Goal: Task Accomplishment & Management: Manage account settings

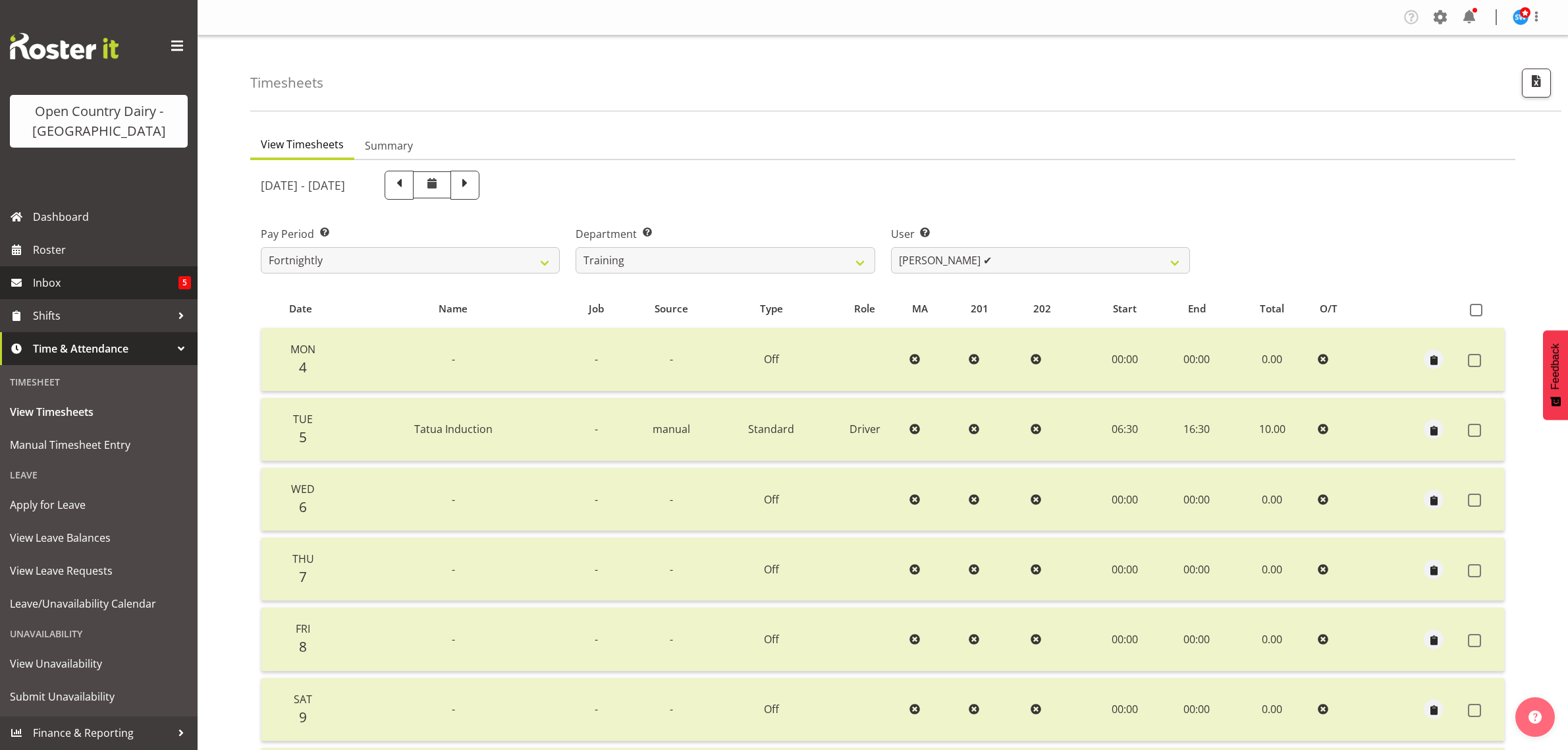
select select "763"
select select "11705"
click at [806, 264] on select "701 702 703 704 705 706 707 708 709 710 711 712 713 714 715 716 717 718 719 720" at bounding box center [725, 259] width 299 height 26
select select "710"
click at [575, 247] on select "701 702 703 704 705 706 707 708 709 710 711 712 713 714 715 716 717 718 719 720" at bounding box center [725, 259] width 299 height 26
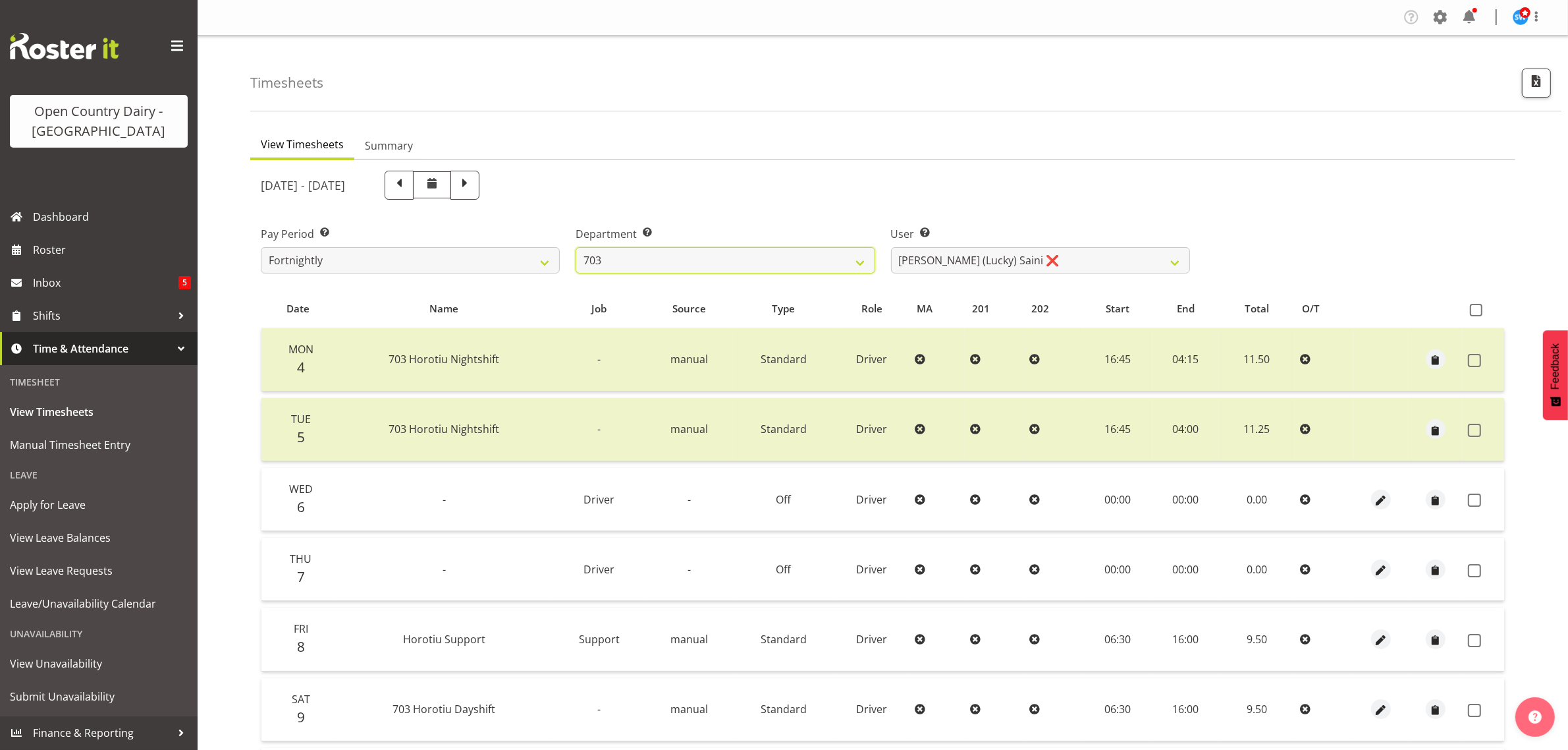
scroll to position [82, 0]
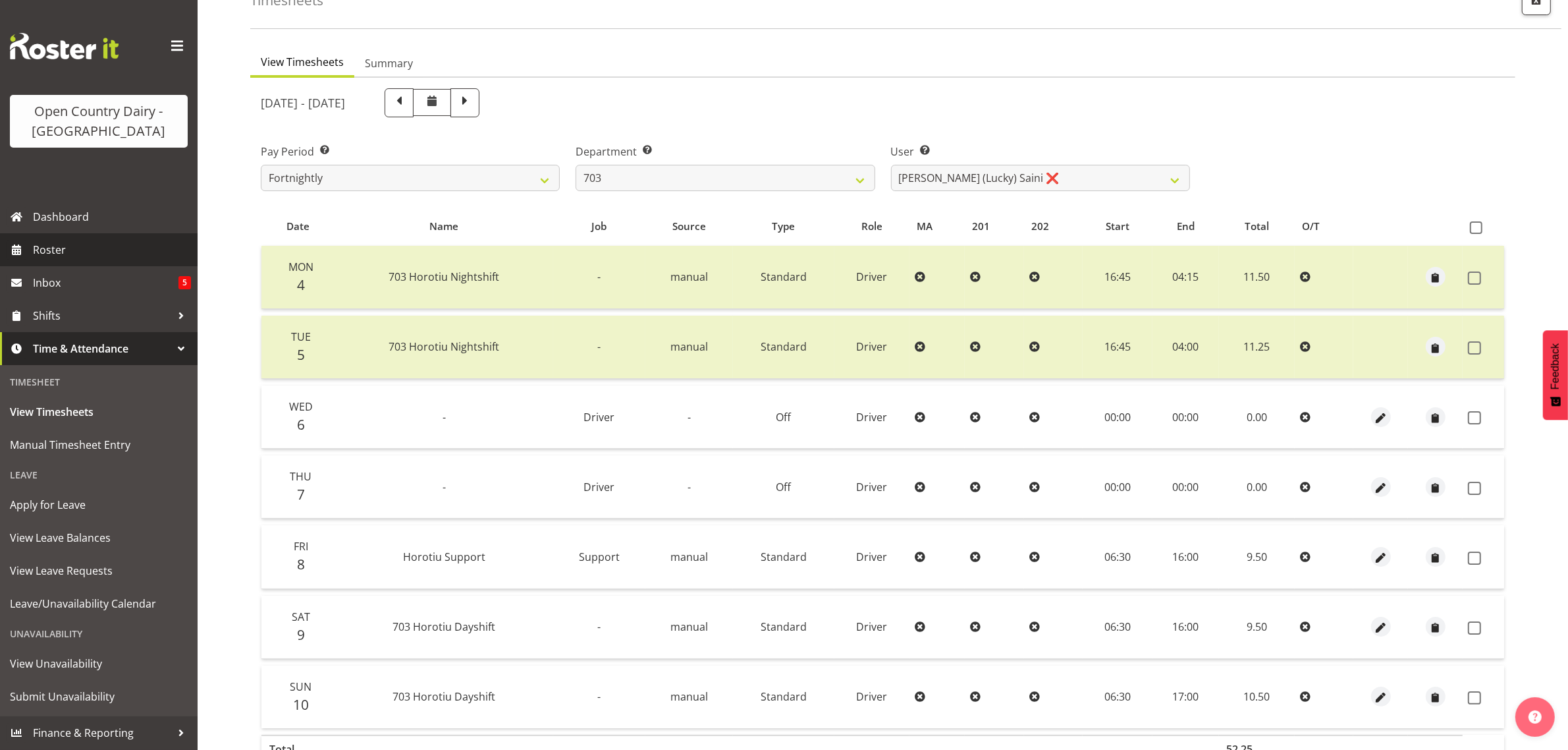
click at [53, 252] on span "Roster" at bounding box center [111, 250] width 158 height 20
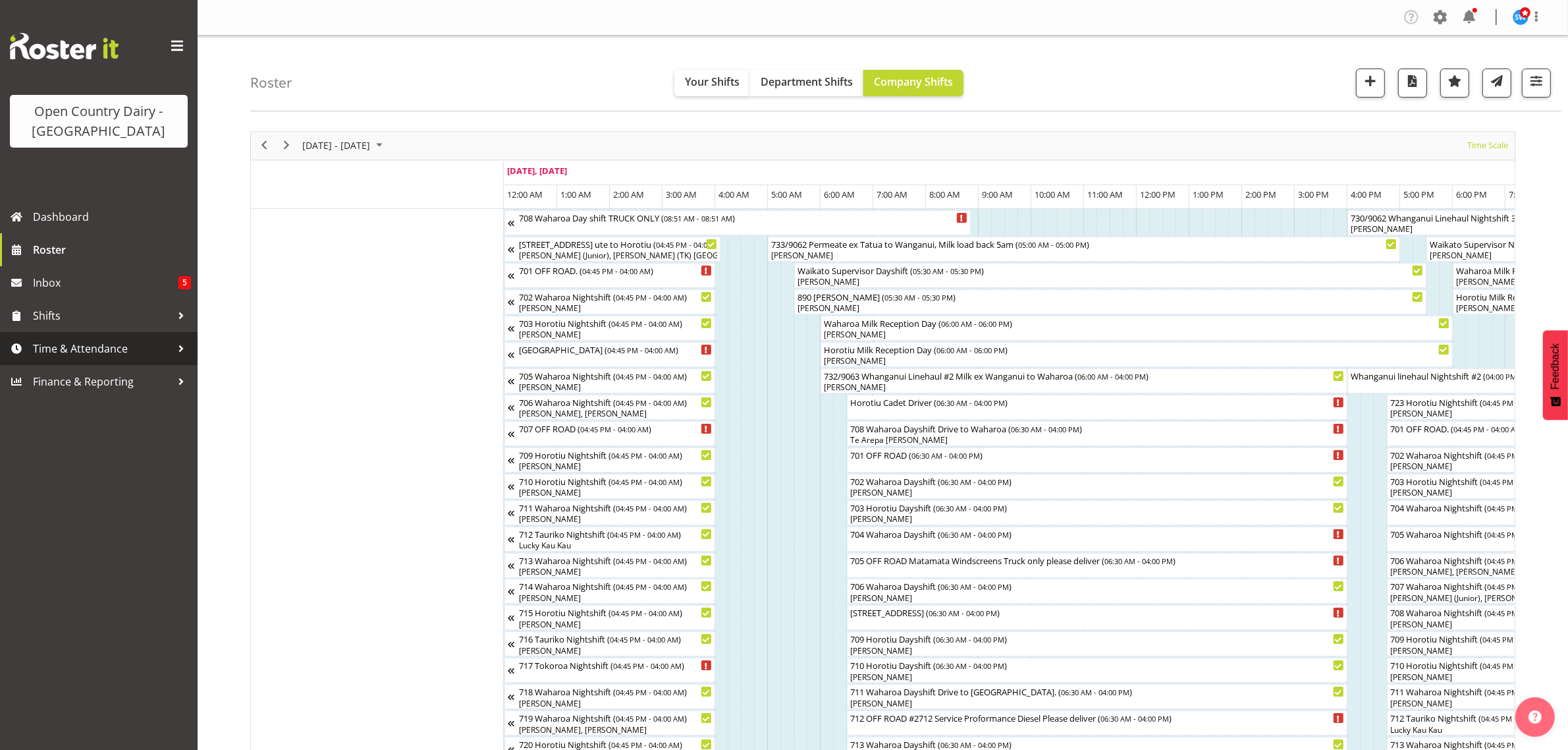
click at [60, 342] on span "Time & Attendance" at bounding box center [101, 349] width 138 height 20
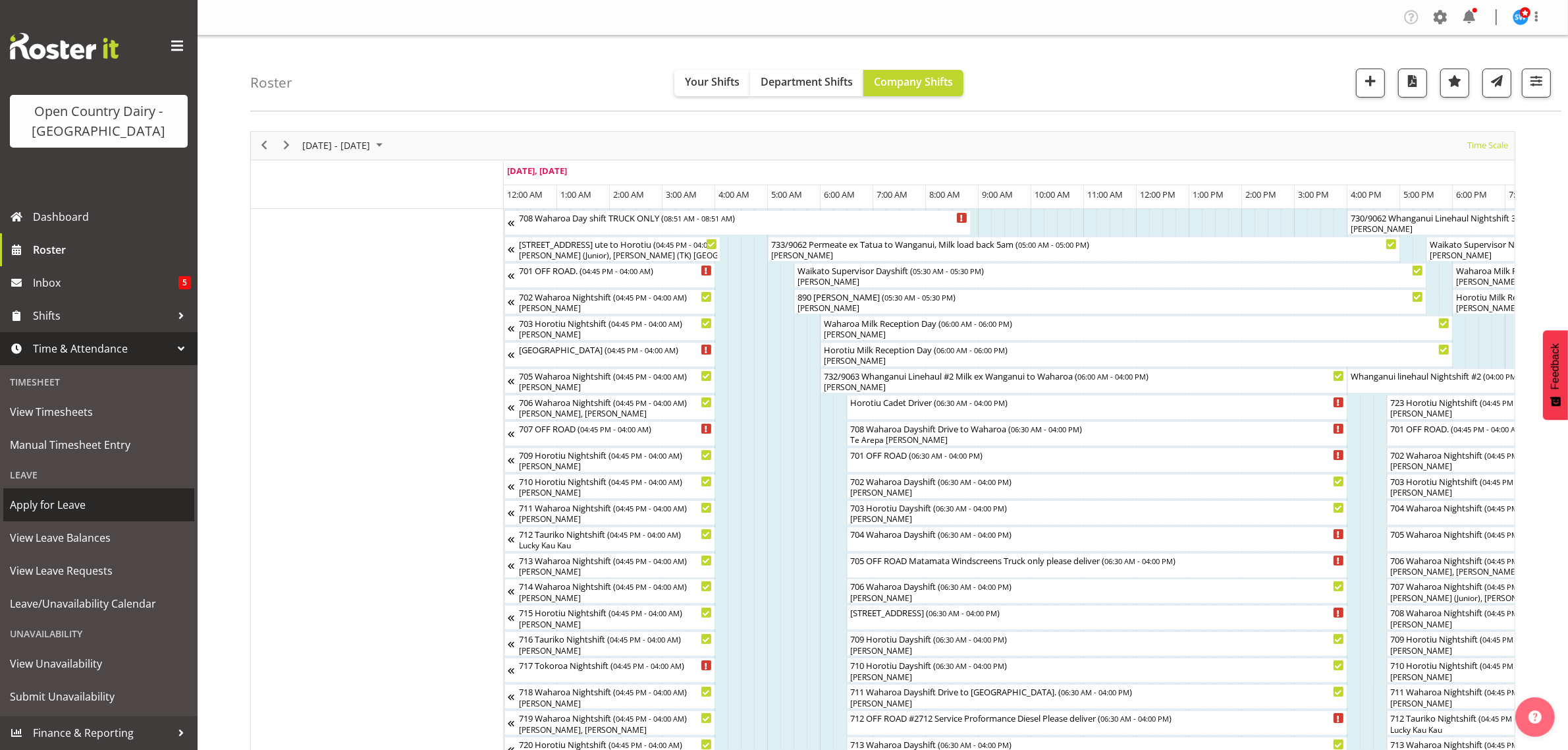
click at [47, 501] on span "Apply for Leave" at bounding box center [98, 505] width 178 height 20
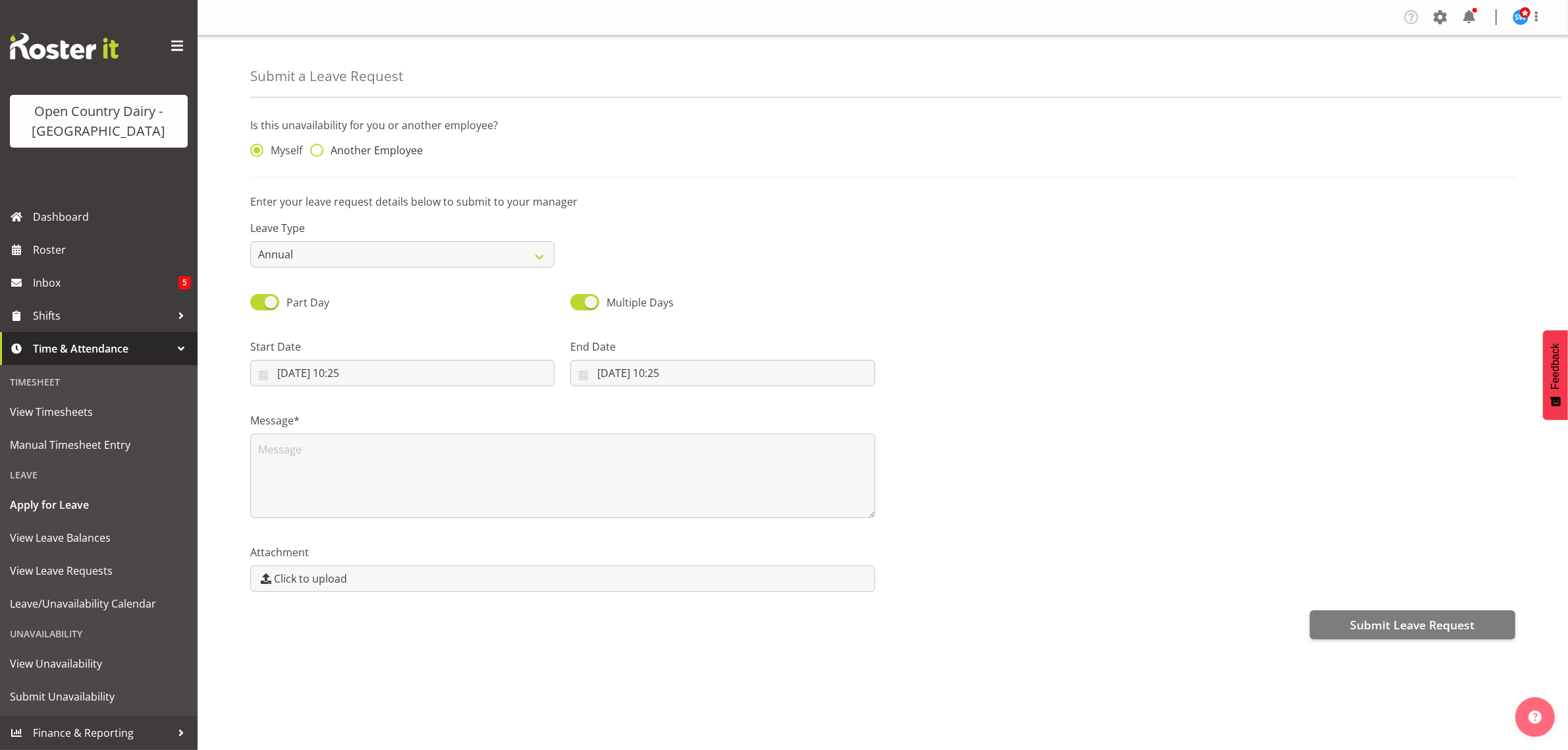
click at [321, 147] on span at bounding box center [317, 150] width 13 height 13
click at [319, 147] on input "Another Employee" at bounding box center [315, 150] width 9 height 9
radio input "true"
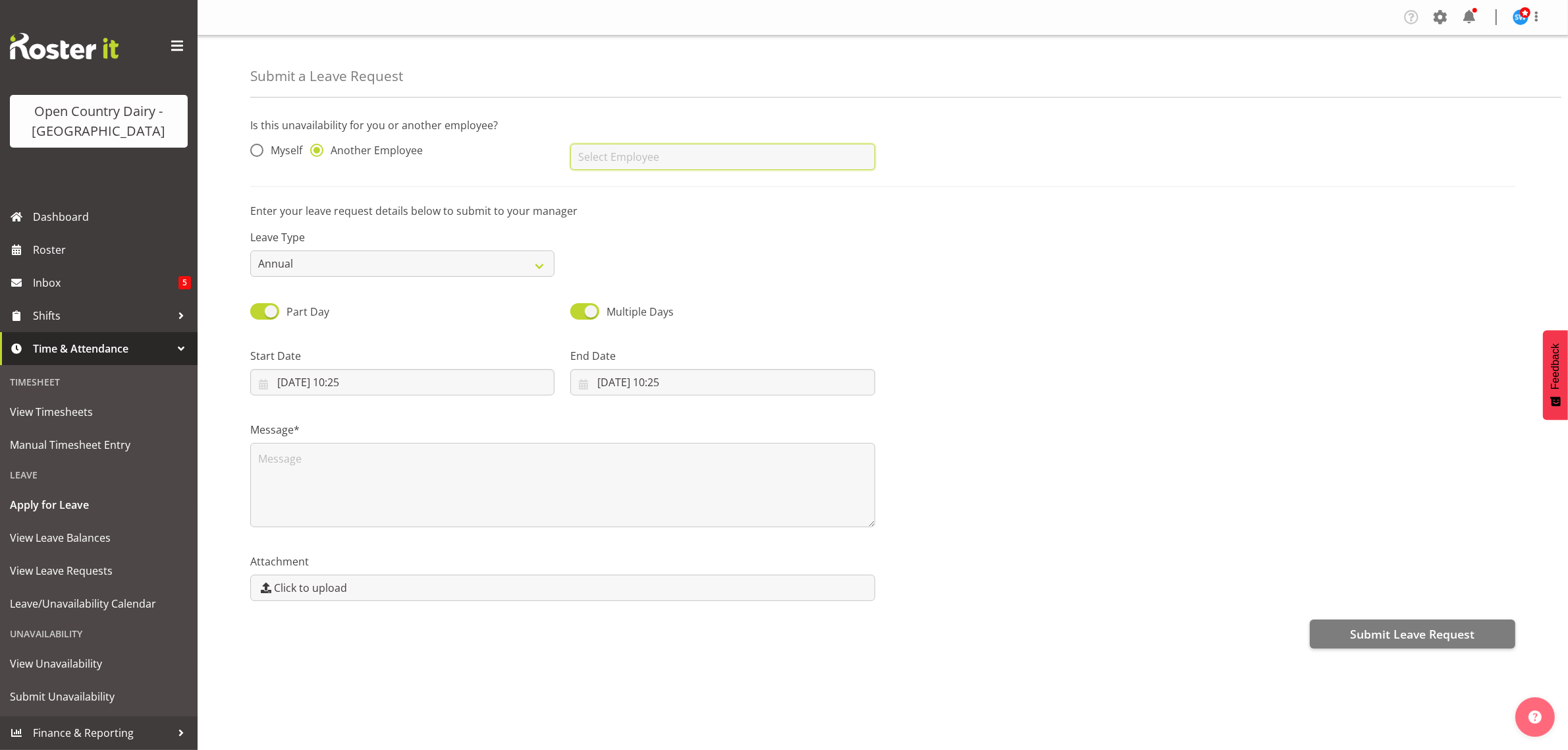
click at [685, 150] on input "text" at bounding box center [722, 157] width 304 height 26
click at [613, 195] on span "[PERSON_NAME]" at bounding box center [621, 189] width 81 height 14
type input "[PERSON_NAME]"
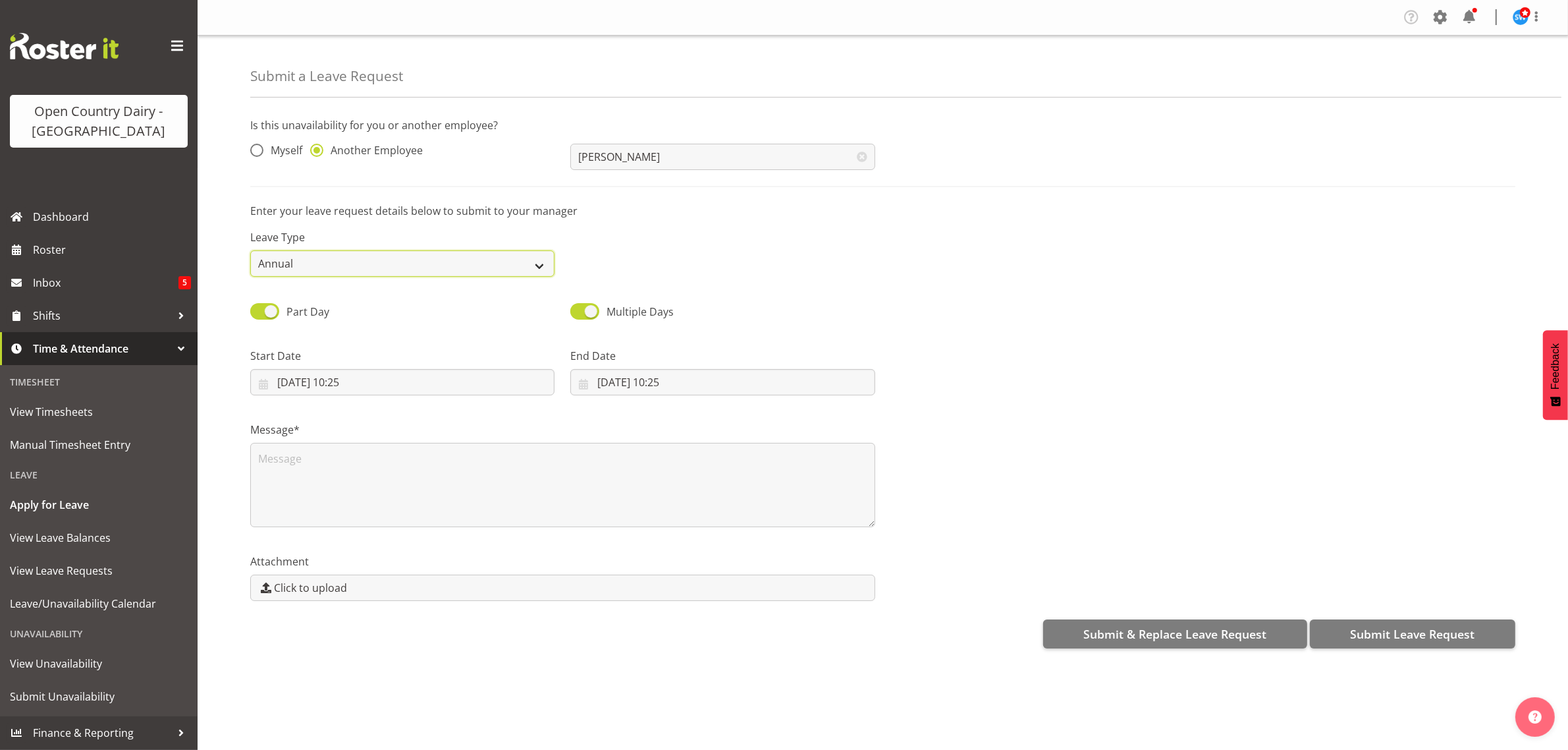
click at [522, 267] on select "Annual Sick Leave Without Pay Bereavement Domestic Violence Parental Jury Servi…" at bounding box center [402, 263] width 304 height 26
select select "Sick"
click at [250, 250] on select "Annual Sick Leave Without Pay Bereavement Domestic Violence Parental Jury Servi…" at bounding box center [402, 263] width 304 height 26
click at [383, 388] on input "11/08/2025, 10:25" at bounding box center [402, 381] width 304 height 26
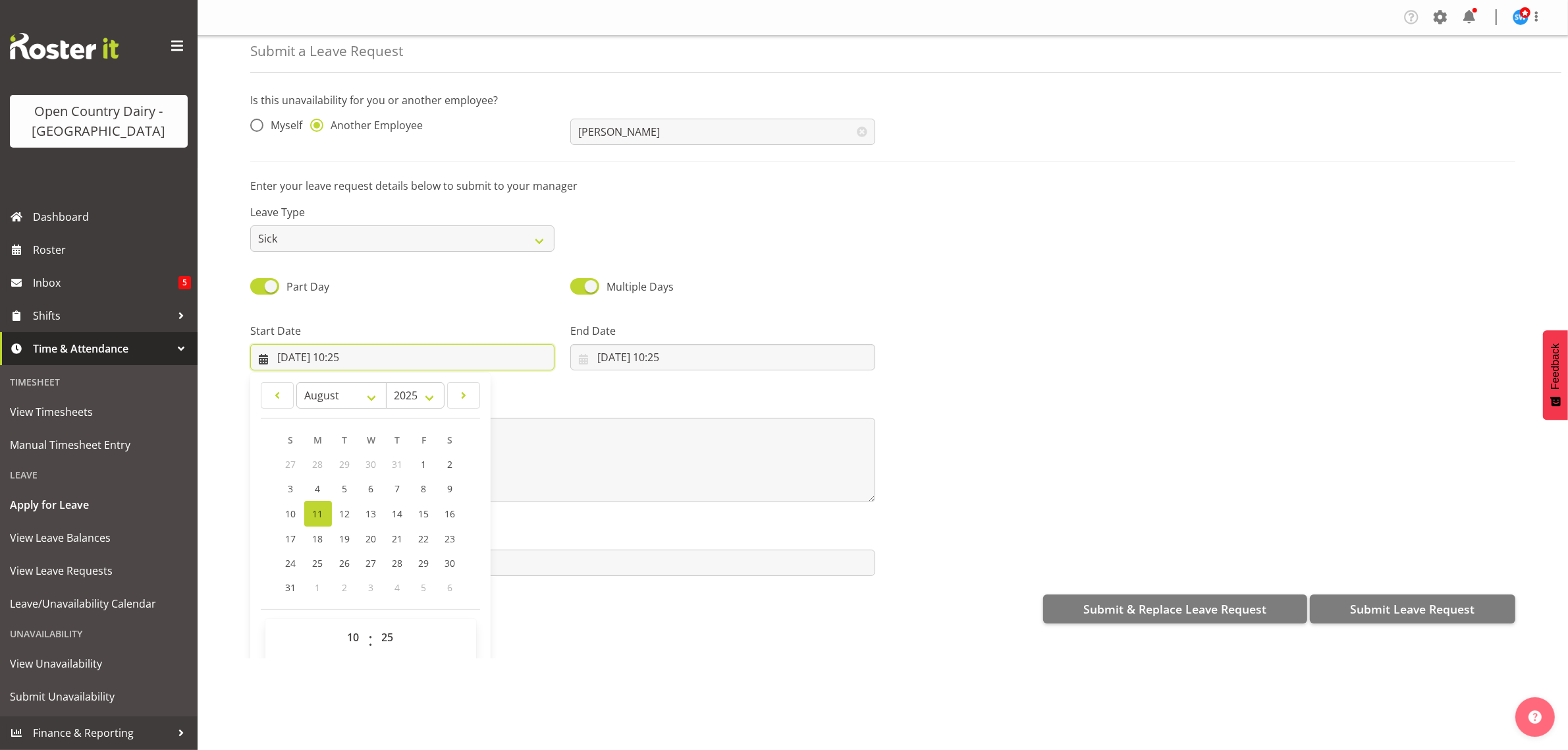
scroll to position [38, 0]
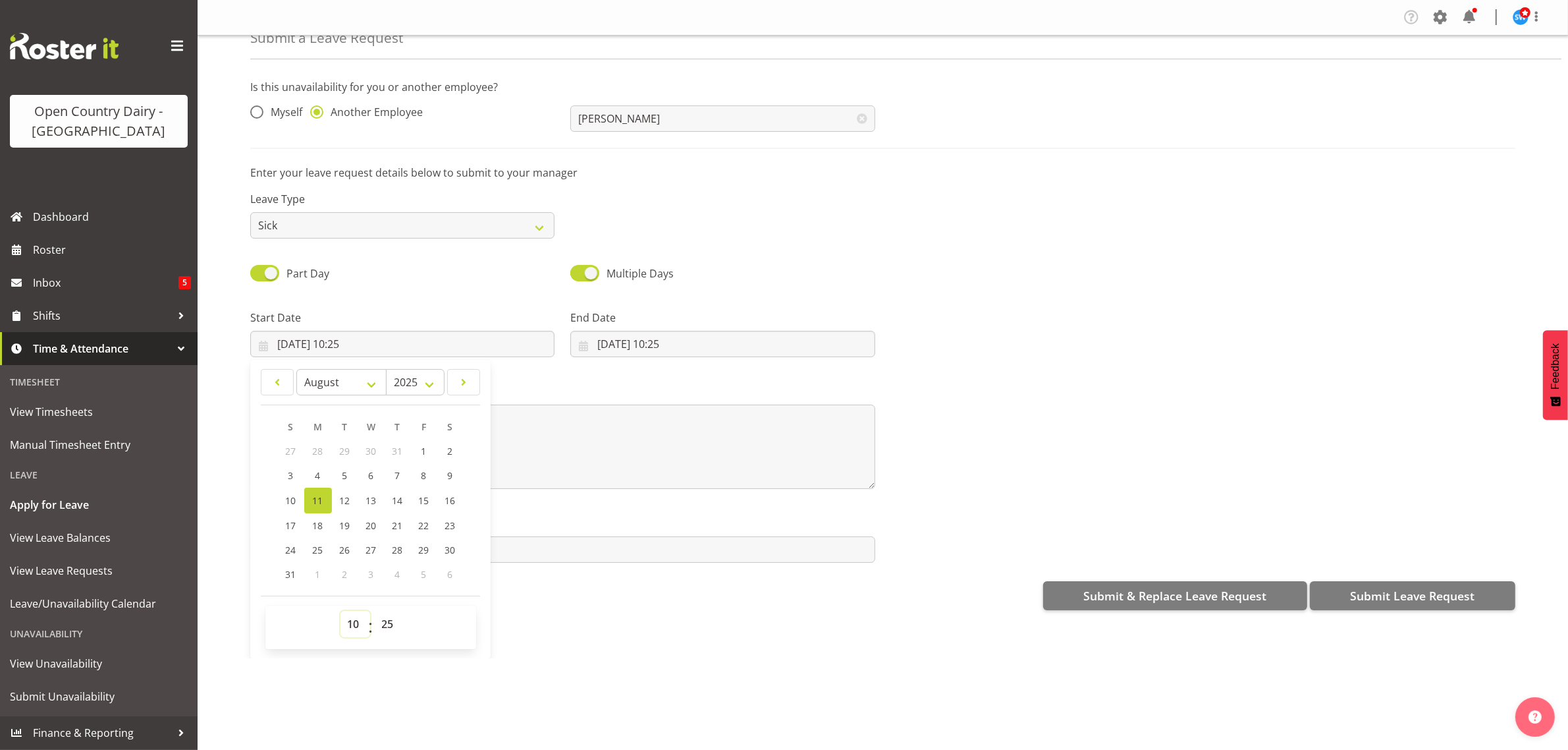
click at [351, 623] on select "00 01 02 03 04 05 06 07 08 09 10 11 12 13 14 15 16 17 18 19 20 21 22 23" at bounding box center [355, 623] width 30 height 26
select select "16"
click at [340, 611] on select "00 01 02 03 04 05 06 07 08 09 10 11 12 13 14 15 16 17 18 19 20 21 22 23" at bounding box center [355, 623] width 30 height 26
type input "11/08/2025, 16:25"
click at [385, 617] on select "00 01 02 03 04 05 06 07 08 09 10 11 12 13 14 15 16 17 18 19 20 21 22 23 24 25 2…" at bounding box center [390, 623] width 30 height 26
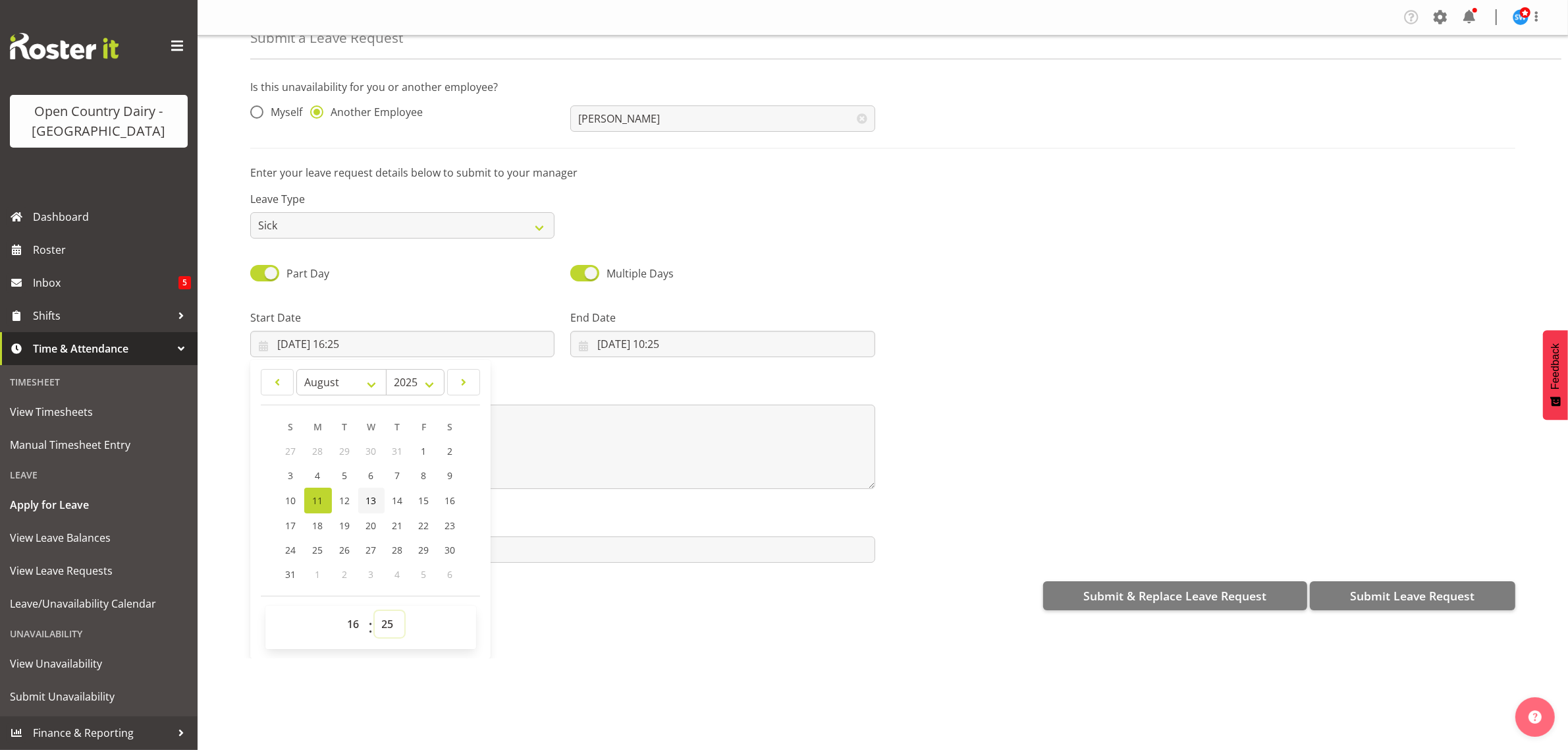
select select "45"
click at [375, 611] on select "00 01 02 03 04 05 06 07 08 09 10 11 12 13 14 15 16 17 18 19 20 21 22 23 24 25 2…" at bounding box center [390, 623] width 30 height 26
type input "[DATE] 16:45"
click at [663, 344] on input "11/08/2025, 10:25" at bounding box center [722, 344] width 304 height 26
click at [660, 499] on span "12" at bounding box center [665, 500] width 11 height 13
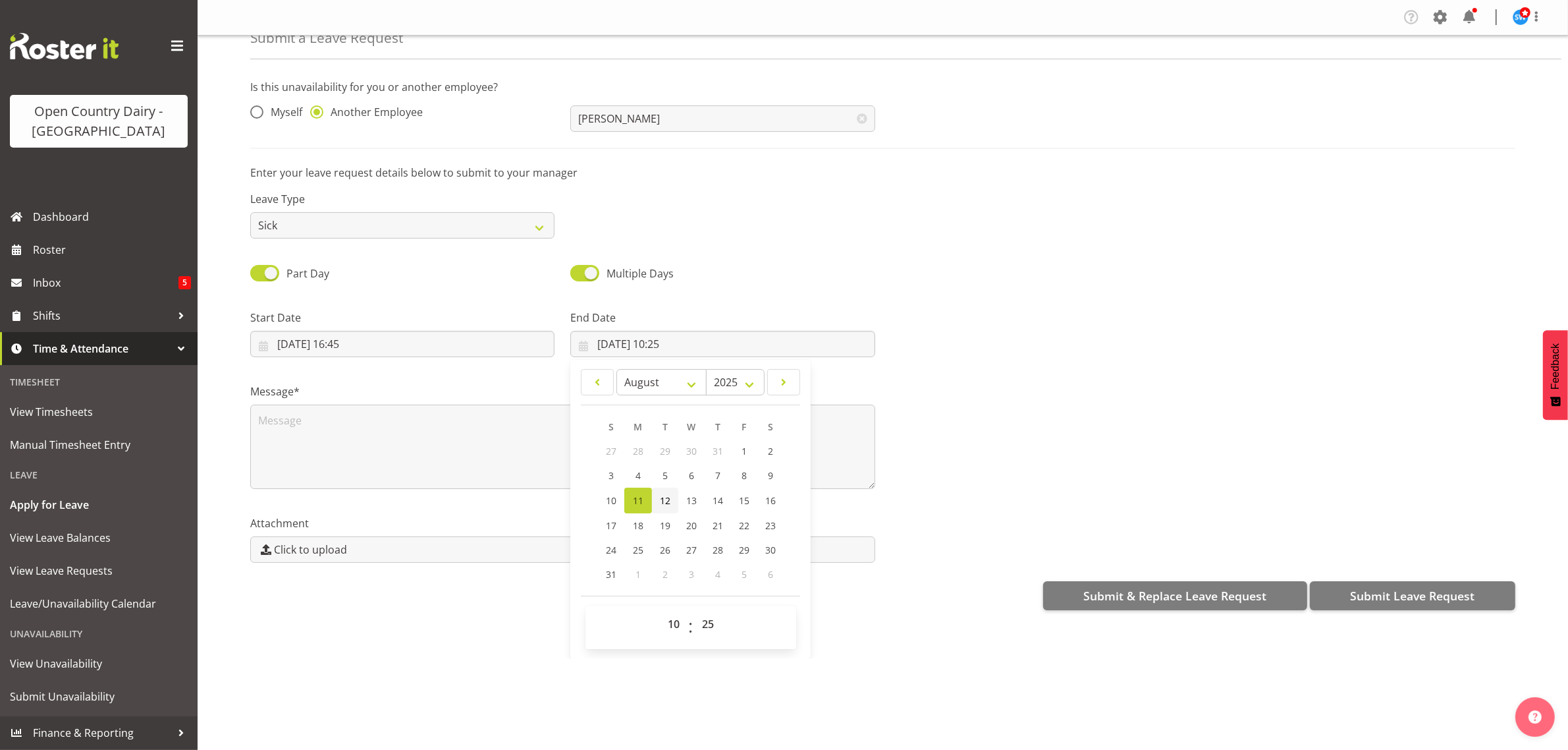
type input "12/08/2025, 10:25"
click at [666, 618] on select "00 01 02 03 04 05 06 07 08 09 10 11 12 13 14 15 16 17 18 19 20 21 22 23" at bounding box center [675, 623] width 30 height 26
select select "6"
click at [660, 611] on select "00 01 02 03 04 05 06 07 08 09 10 11 12 13 14 15 16 17 18 19 20 21 22 23" at bounding box center [675, 623] width 30 height 26
type input "12/08/2025, 06:25"
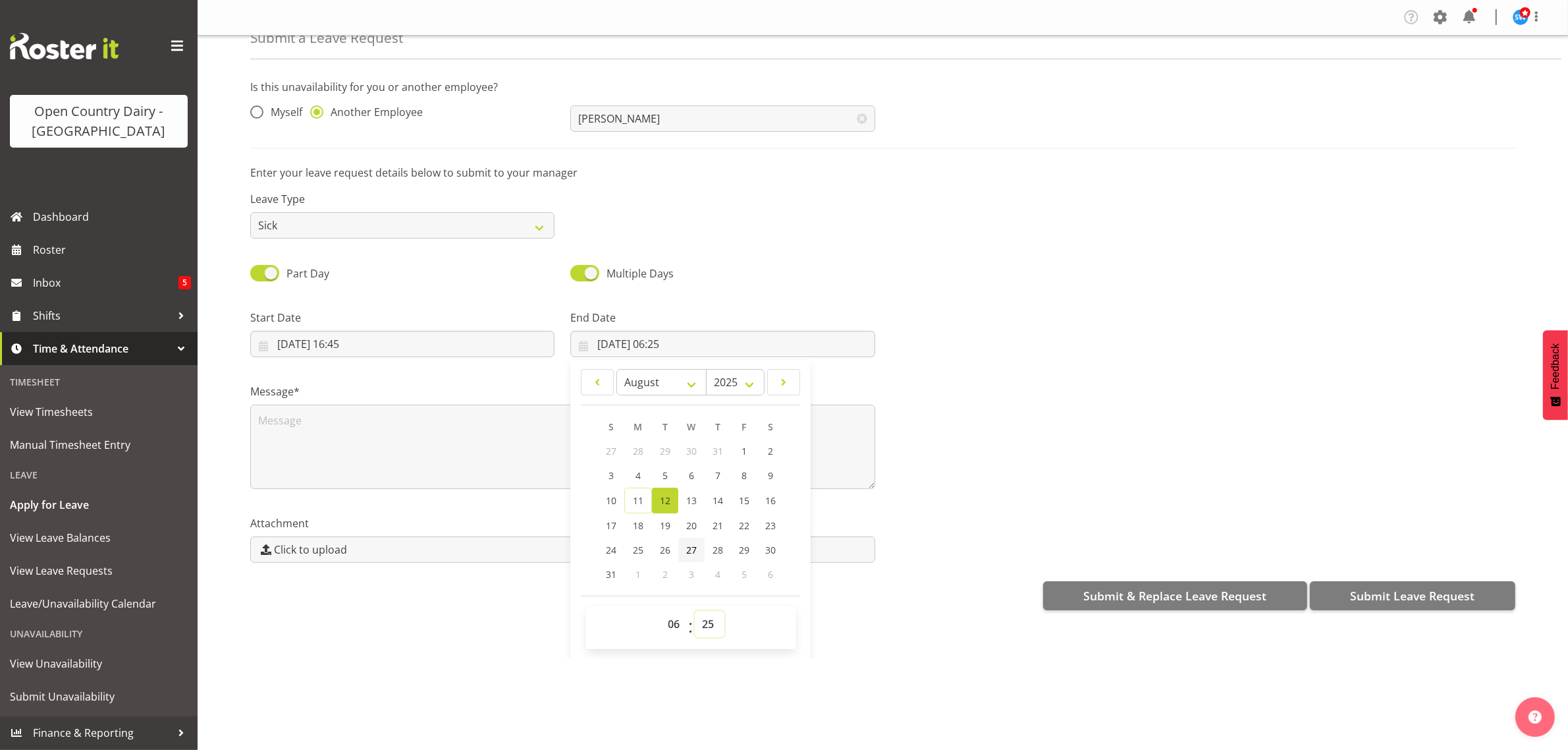
drag, startPoint x: 695, startPoint y: 622, endPoint x: 684, endPoint y: 561, distance: 62.0
click at [695, 622] on select "00 01 02 03 04 05 06 07 08 09 10 11 12 13 14 15 16 17 18 19 20 21 22 23 24 25 2…" at bounding box center [709, 623] width 30 height 26
select select "0"
click at [694, 611] on select "00 01 02 03 04 05 06 07 08 09 10 11 12 13 14 15 16 17 18 19 20 21 22 23 24 25 2…" at bounding box center [709, 623] width 30 height 26
type input "[DATE] 06:00"
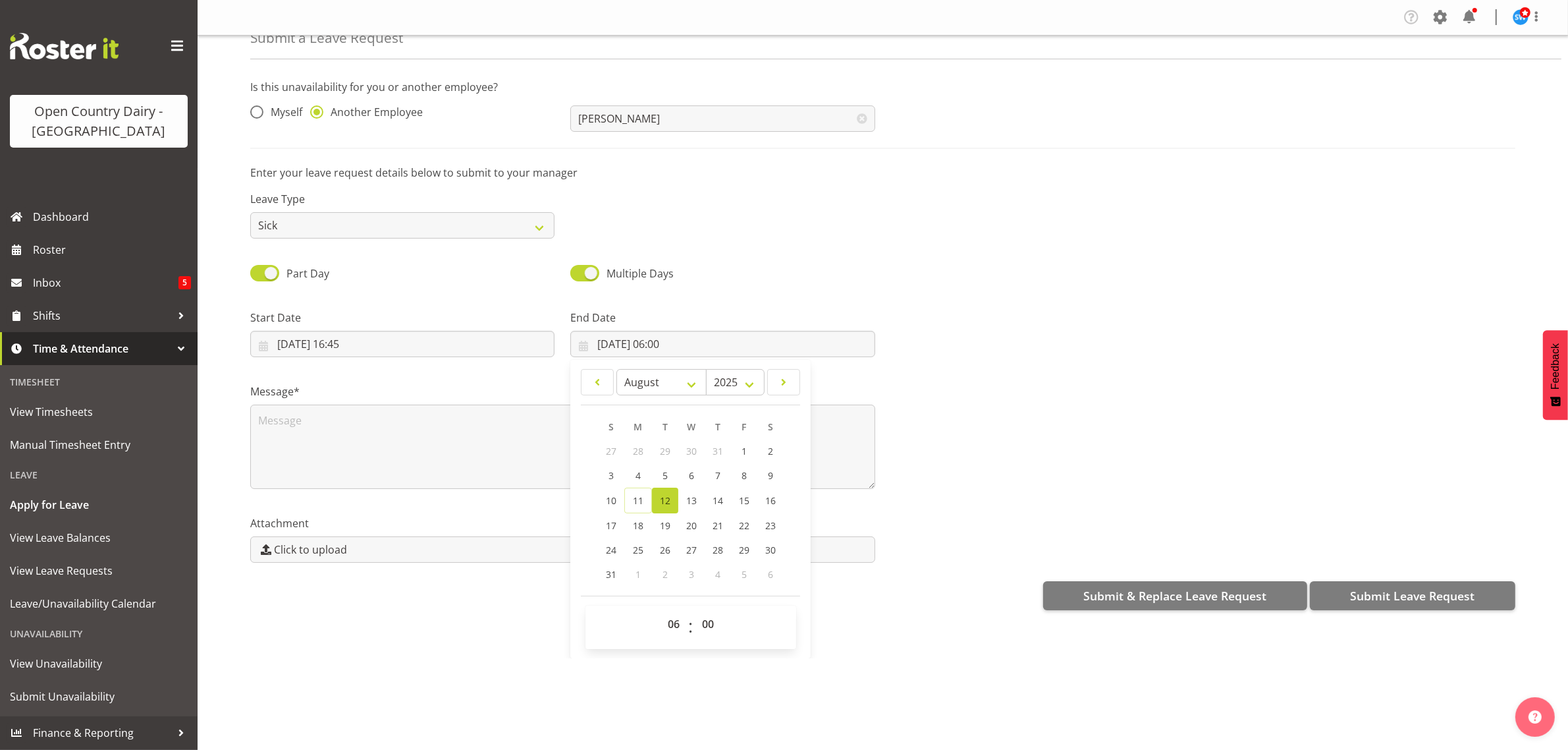
click at [341, 359] on div "Start Date 11/08/2025, 16:45 January February March April May June July August …" at bounding box center [402, 328] width 320 height 74
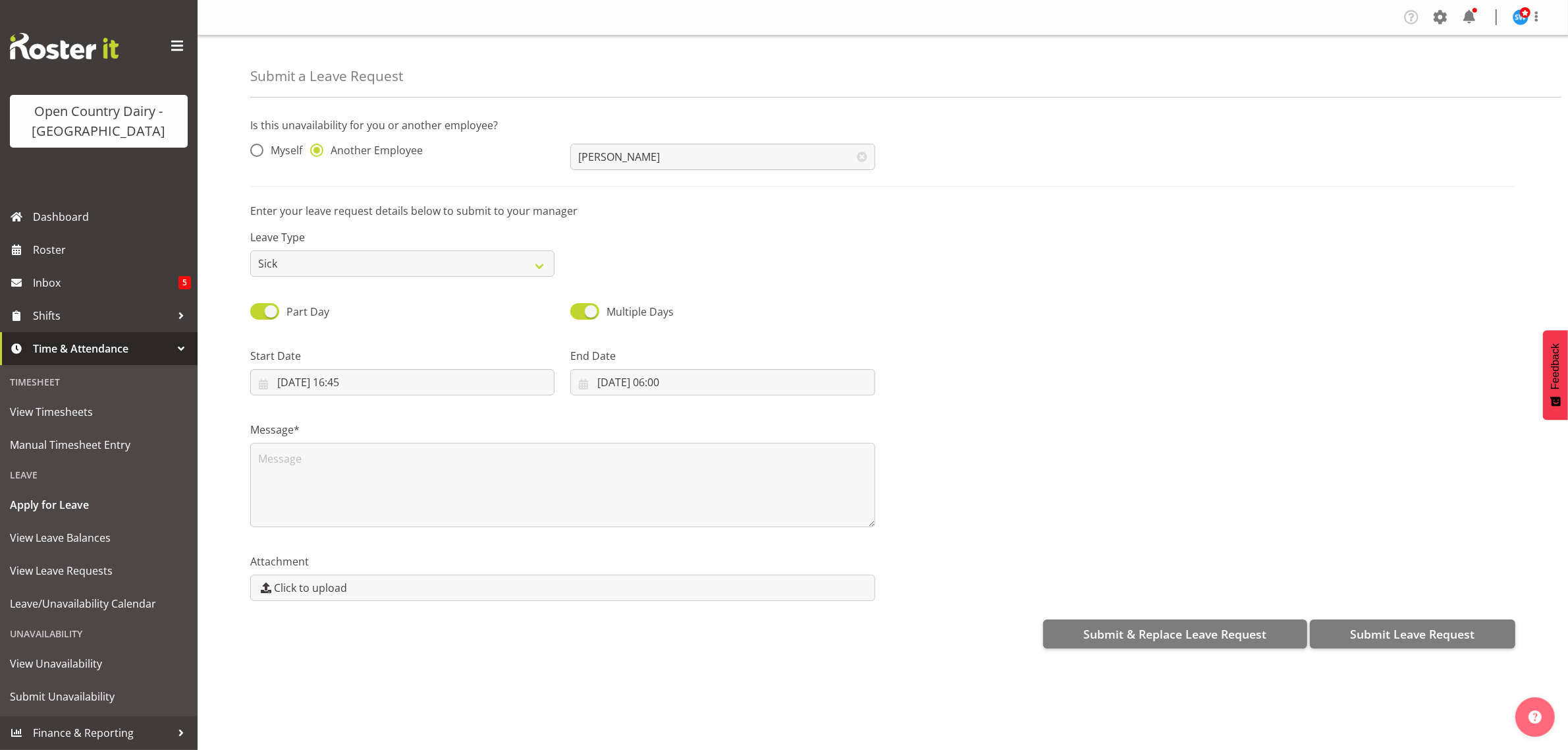
scroll to position [0, 0]
click at [347, 337] on div "Start Date 11/08/2025, 16:45 January February March April May June July August …" at bounding box center [402, 366] width 320 height 74
click at [343, 386] on input "[DATE] 16:45" at bounding box center [402, 381] width 304 height 26
click at [320, 537] on span "11" at bounding box center [317, 539] width 11 height 13
type input "11/08/2025, 00:00"
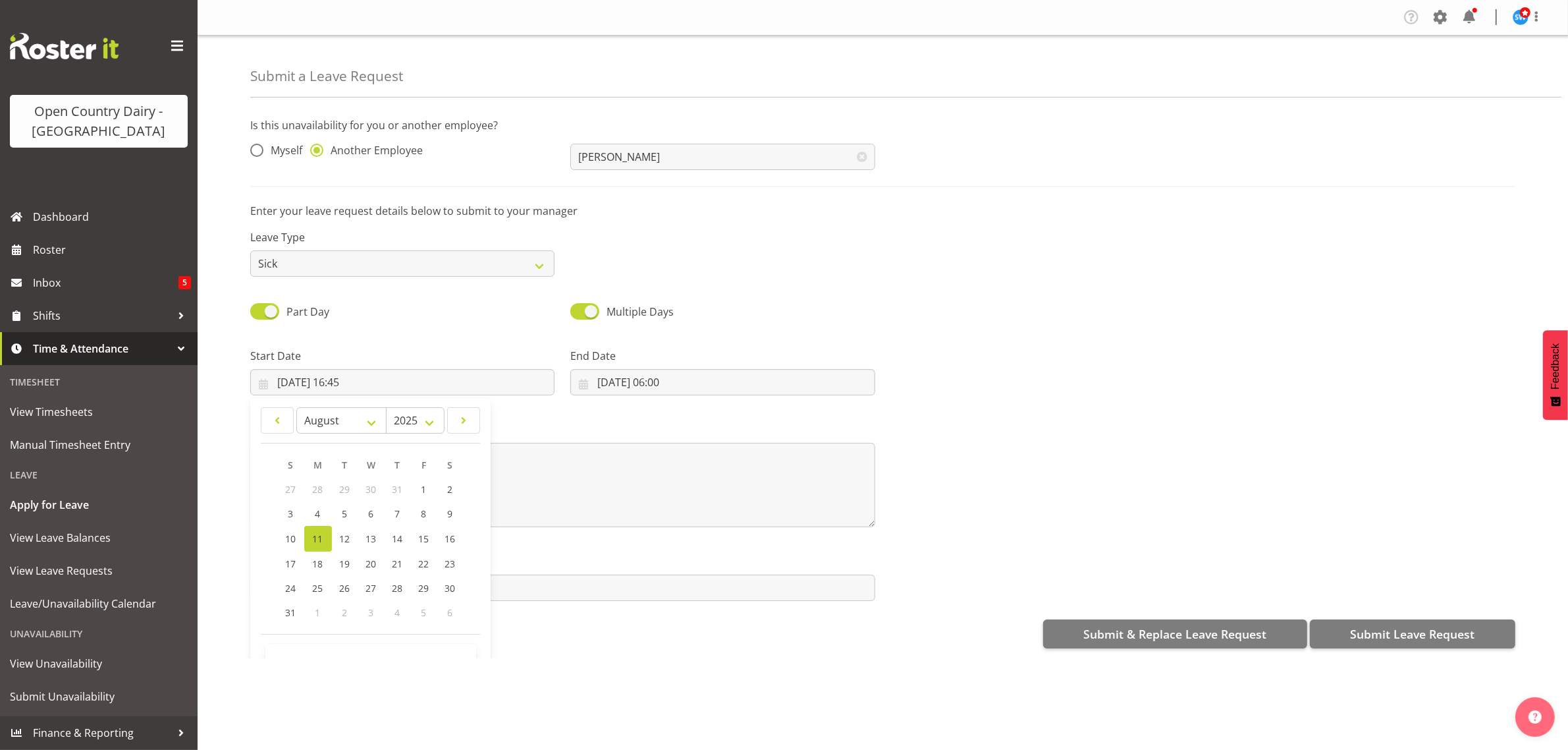
select select "0"
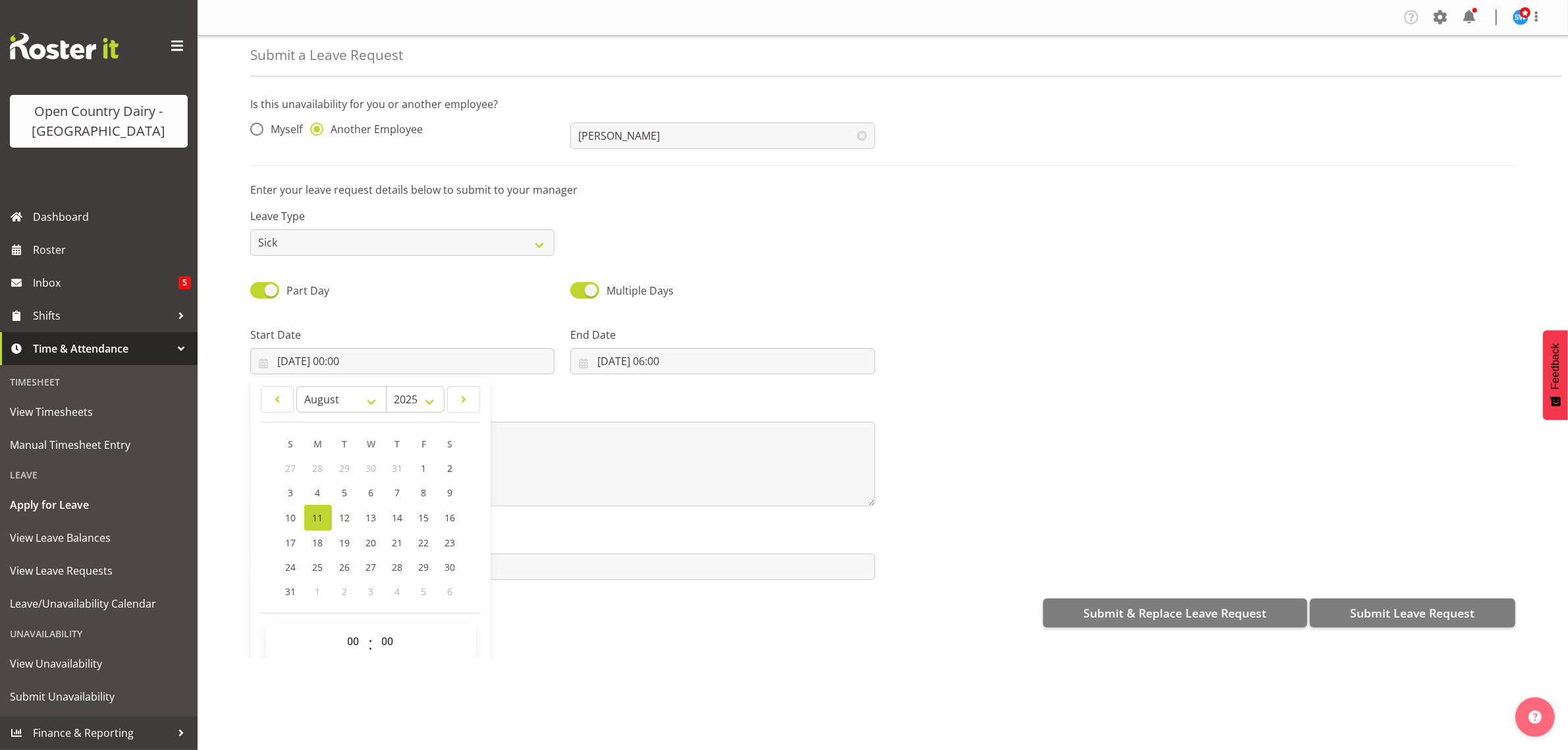
scroll to position [38, 0]
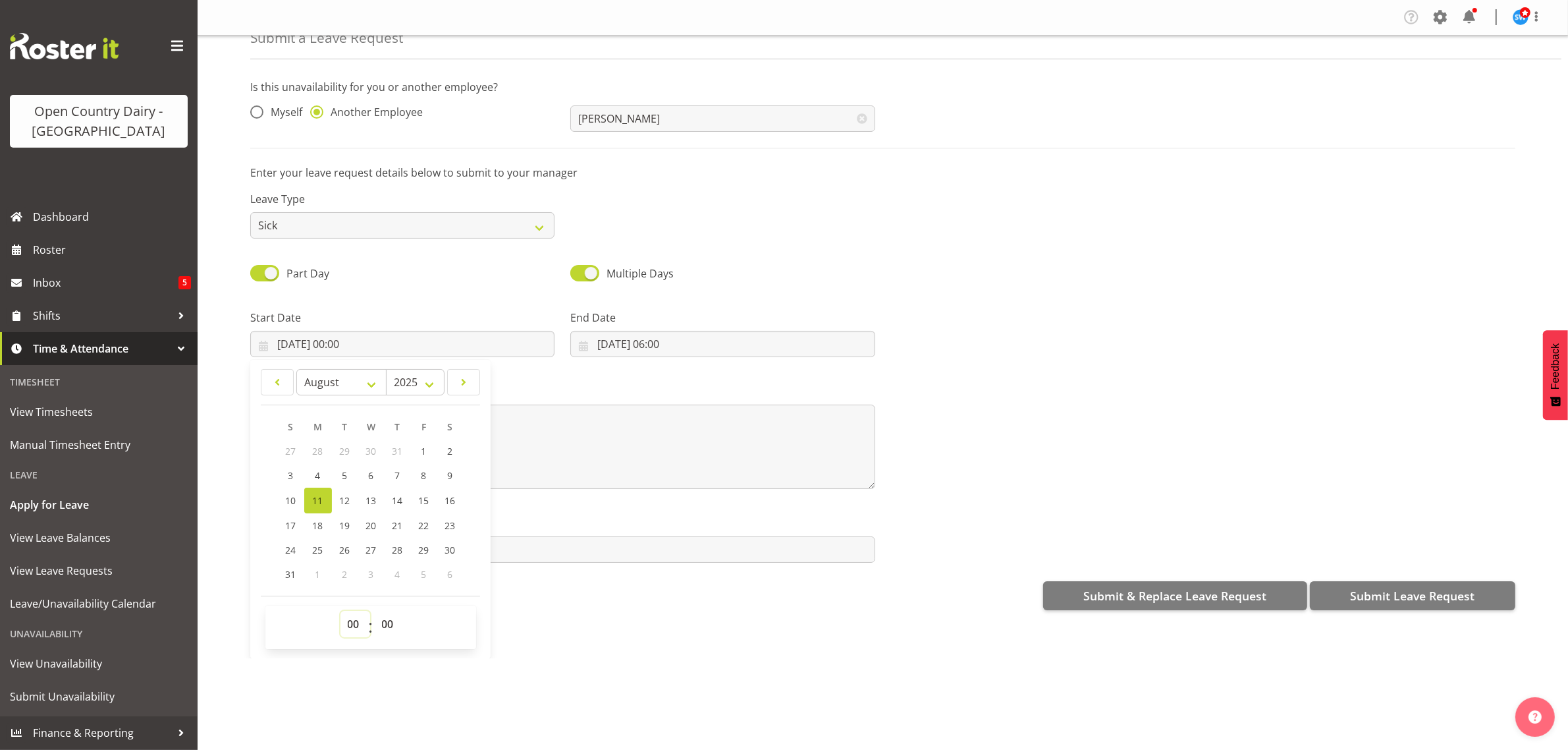
click at [354, 626] on select "00 01 02 03 04 05 06 07 08 09 10 11 12 13 14 15 16 17 18 19 20 21 22 23" at bounding box center [355, 623] width 30 height 26
select select "18"
click at [340, 611] on select "00 01 02 03 04 05 06 07 08 09 10 11 12 13 14 15 16 17 18 19 20 21 22 23" at bounding box center [355, 623] width 30 height 26
type input "[DATE] 18:00"
click at [1107, 376] on div "Message*" at bounding box center [883, 431] width 1281 height 132
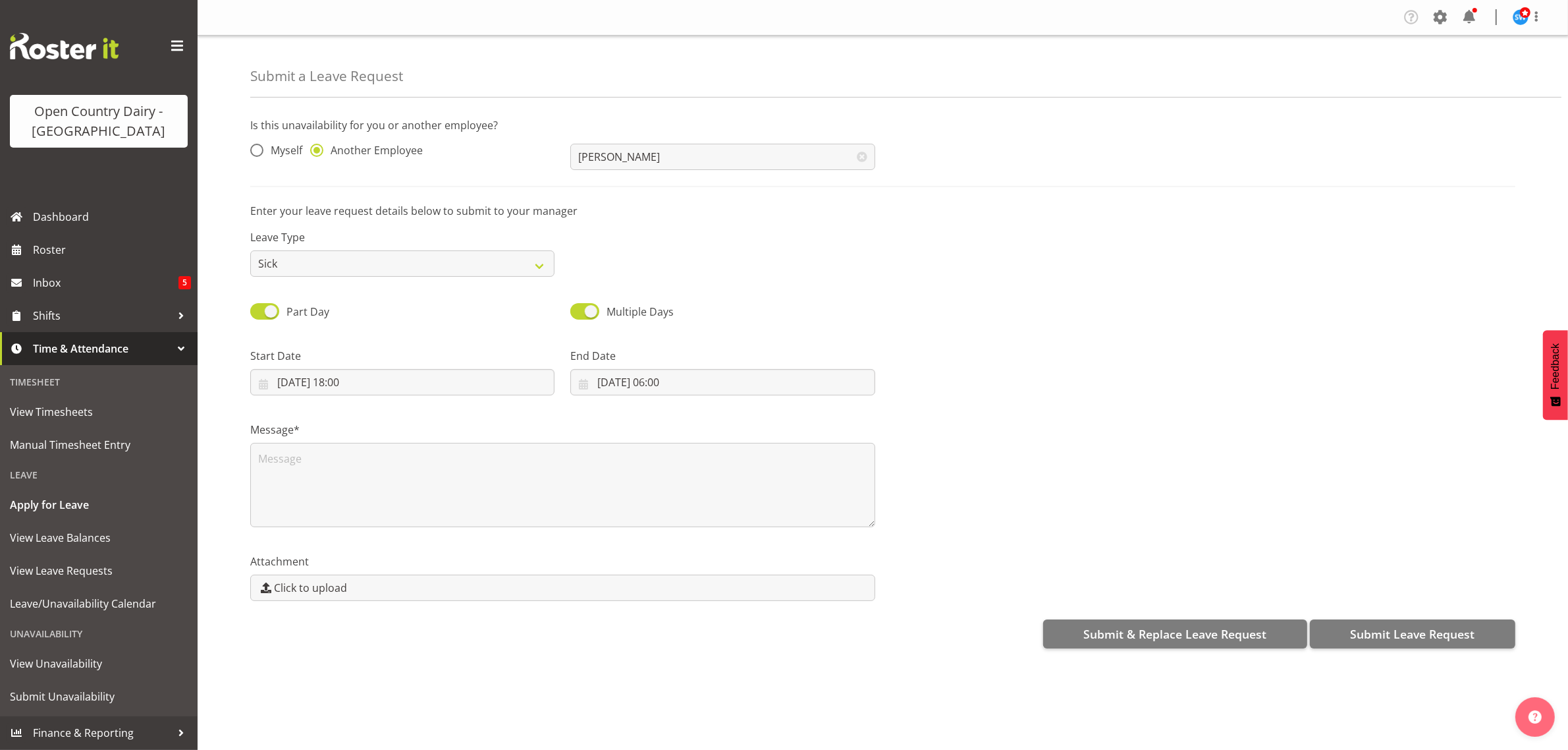
scroll to position [0, 0]
click at [280, 450] on textarea at bounding box center [563, 485] width 625 height 84
type textarea "D"
type textarea "Still unwell"
click at [1389, 627] on span "Submit Leave Request" at bounding box center [1412, 634] width 125 height 17
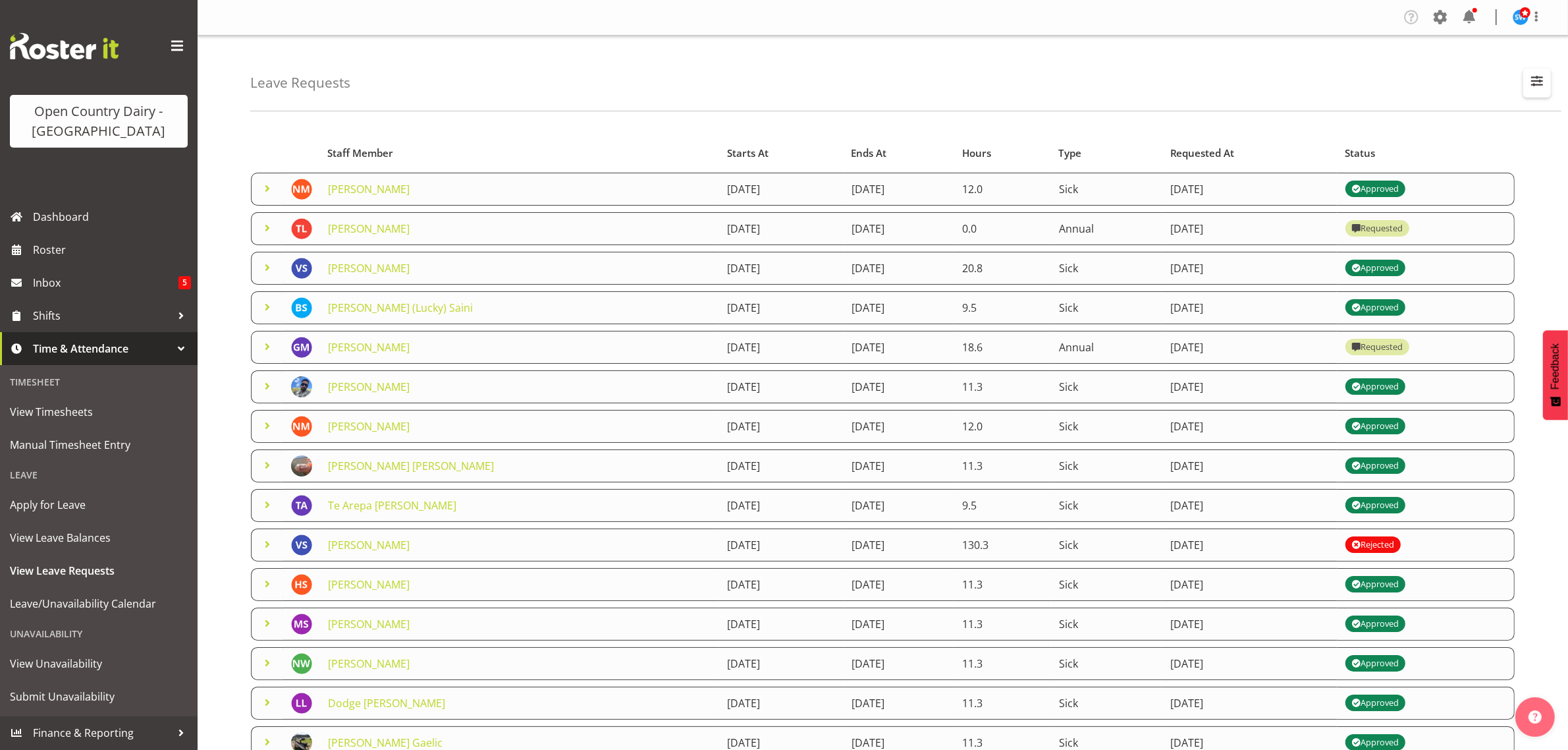
click at [1534, 79] on span "button" at bounding box center [1537, 81] width 17 height 17
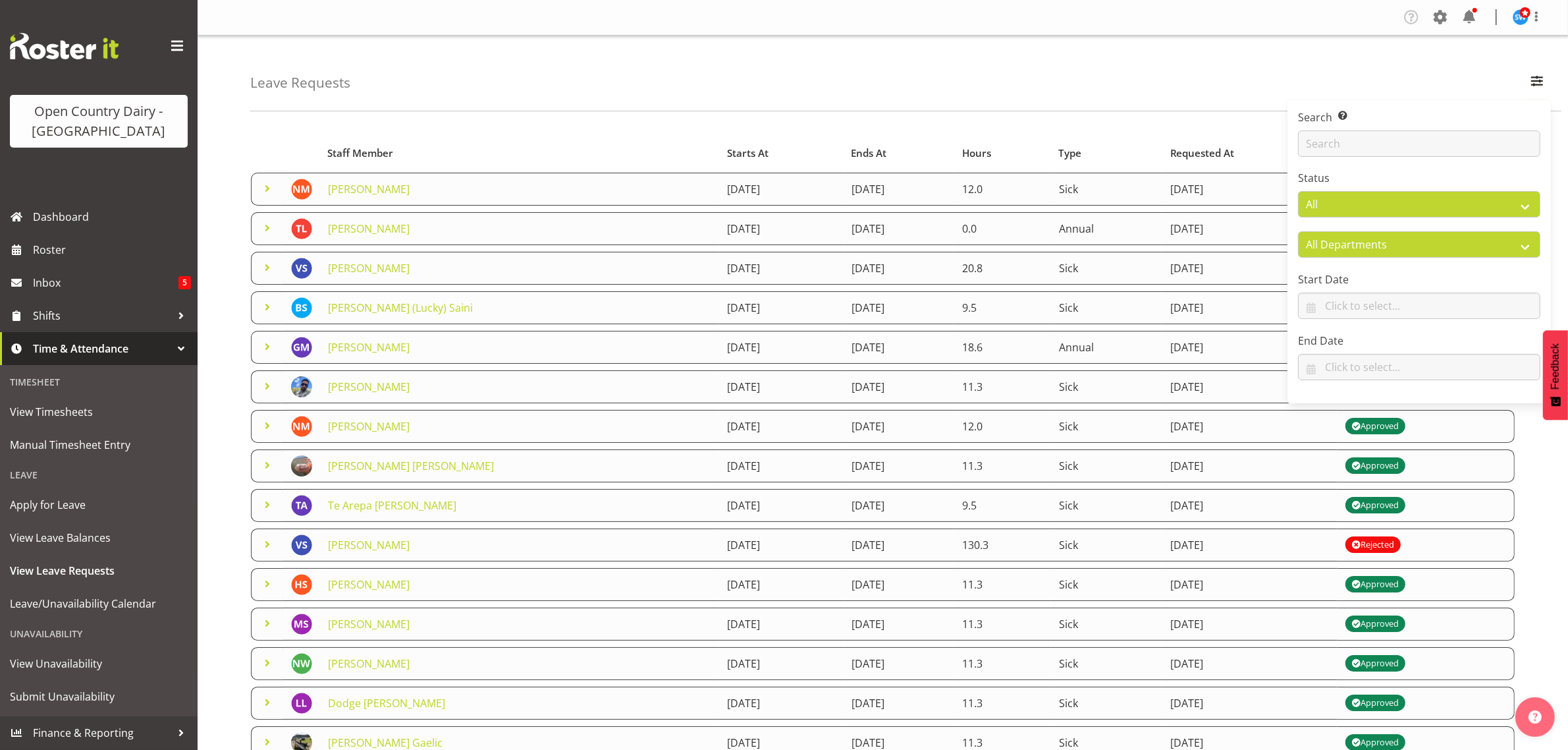
click at [561, 92] on div "Leave Requests Search Search for a particular employee Status All Approved Requ…" at bounding box center [906, 73] width 1311 height 76
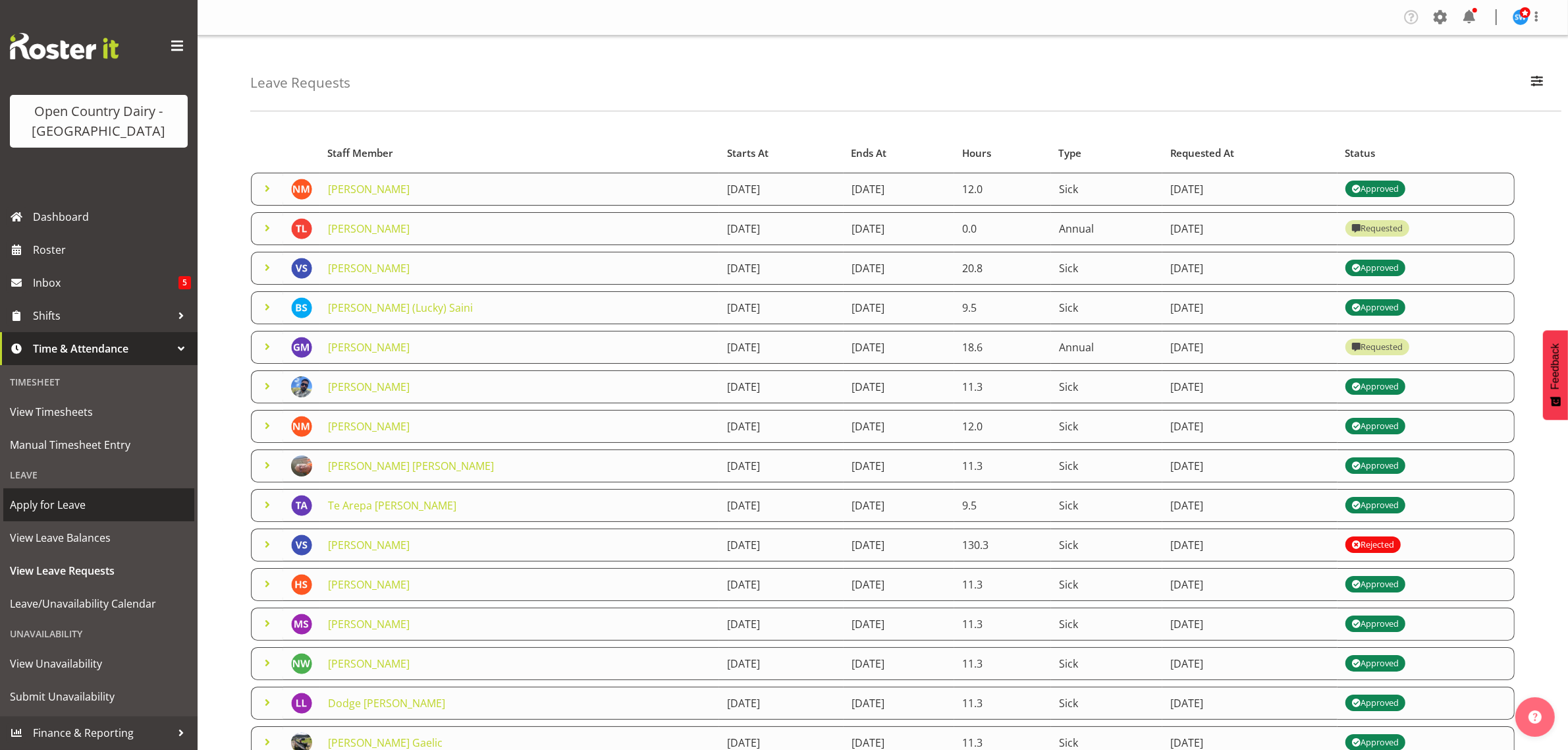
click at [36, 508] on span "Apply for Leave" at bounding box center [98, 505] width 178 height 20
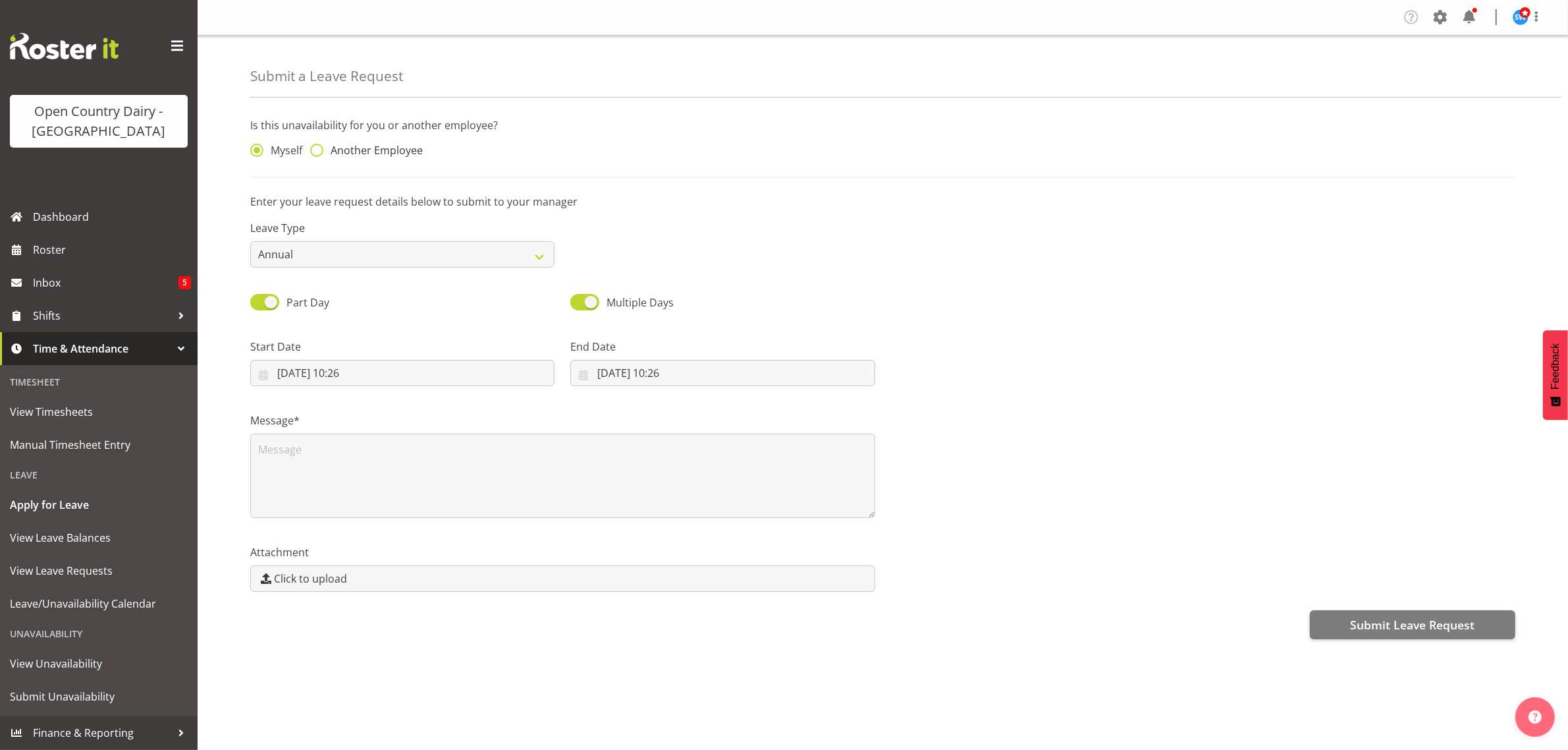
click at [317, 148] on span at bounding box center [317, 150] width 13 height 13
click at [317, 148] on input "Another Employee" at bounding box center [315, 150] width 9 height 9
radio input "true"
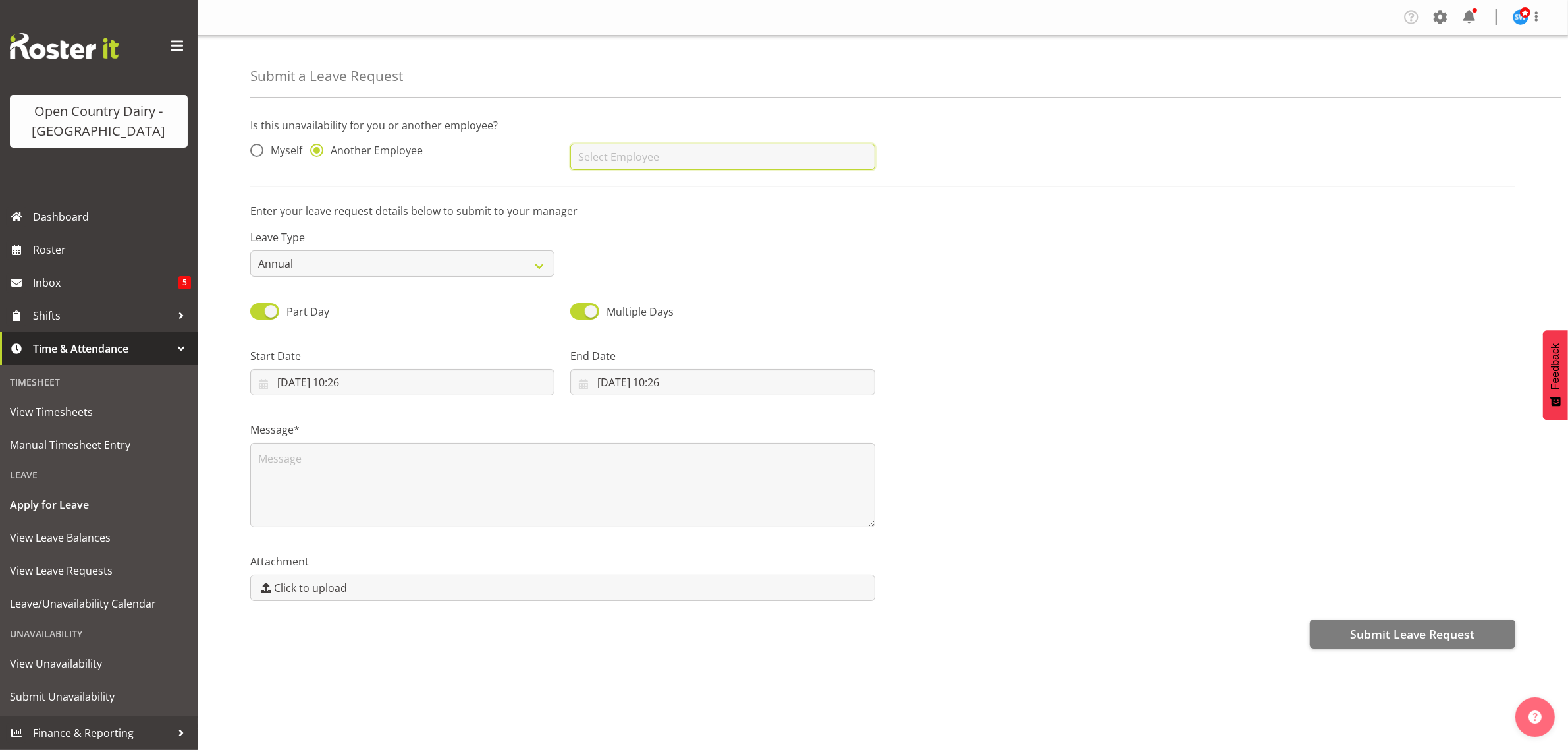
click at [713, 150] on input "text" at bounding box center [722, 157] width 304 height 26
click at [669, 190] on link "[PERSON_NAME] [PERSON_NAME]" at bounding box center [722, 189] width 304 height 23
type input "[PERSON_NAME] [PERSON_NAME]"
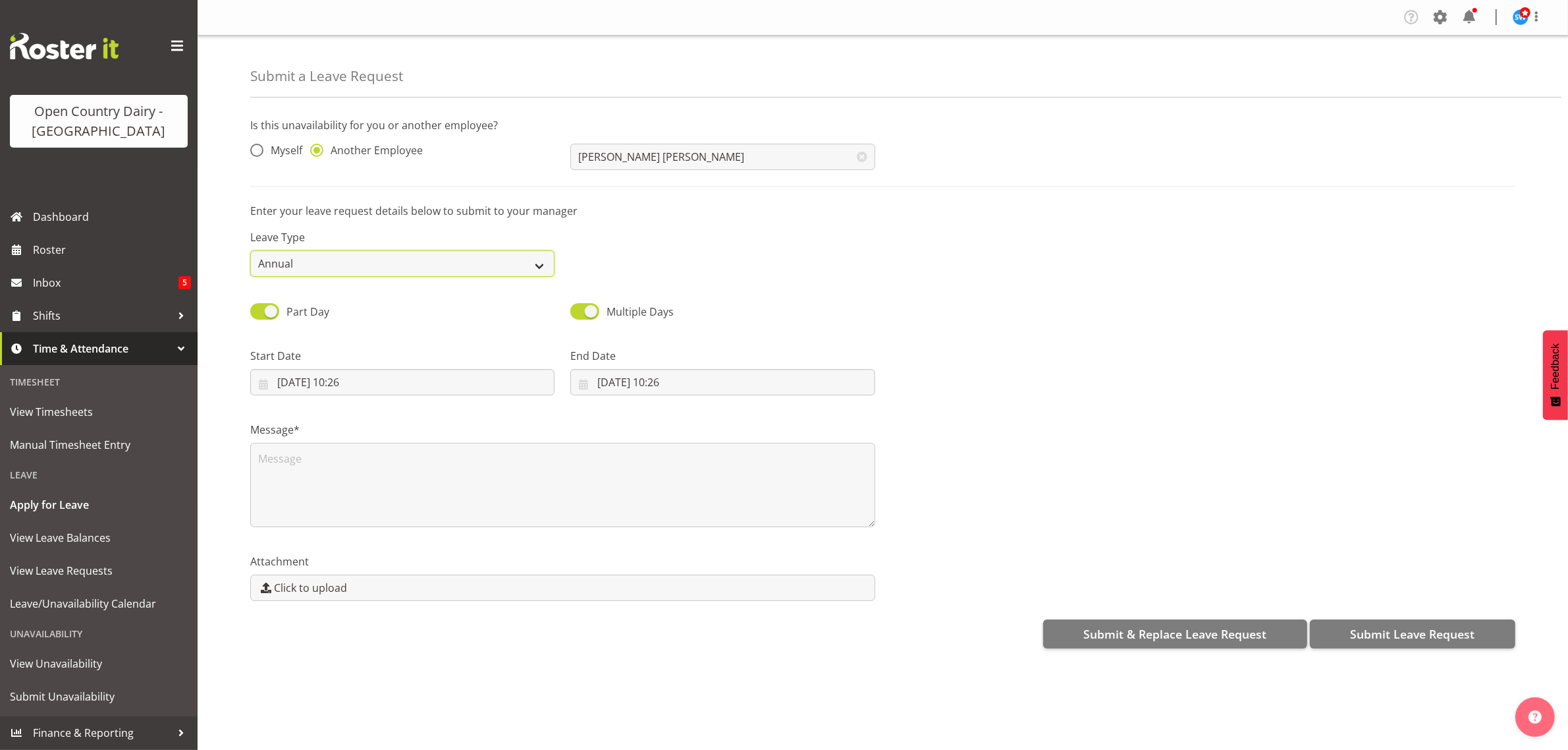
click at [349, 262] on select "Annual Sick Leave Without Pay Bereavement Domestic Violence Parental Jury Servi…" at bounding box center [402, 263] width 304 height 26
select select "Sick"
click at [250, 250] on select "Annual Sick Leave Without Pay Bereavement Domestic Violence Parental Jury Servi…" at bounding box center [402, 263] width 304 height 26
click at [320, 376] on input "11/08/2025, 10:26" at bounding box center [402, 381] width 304 height 26
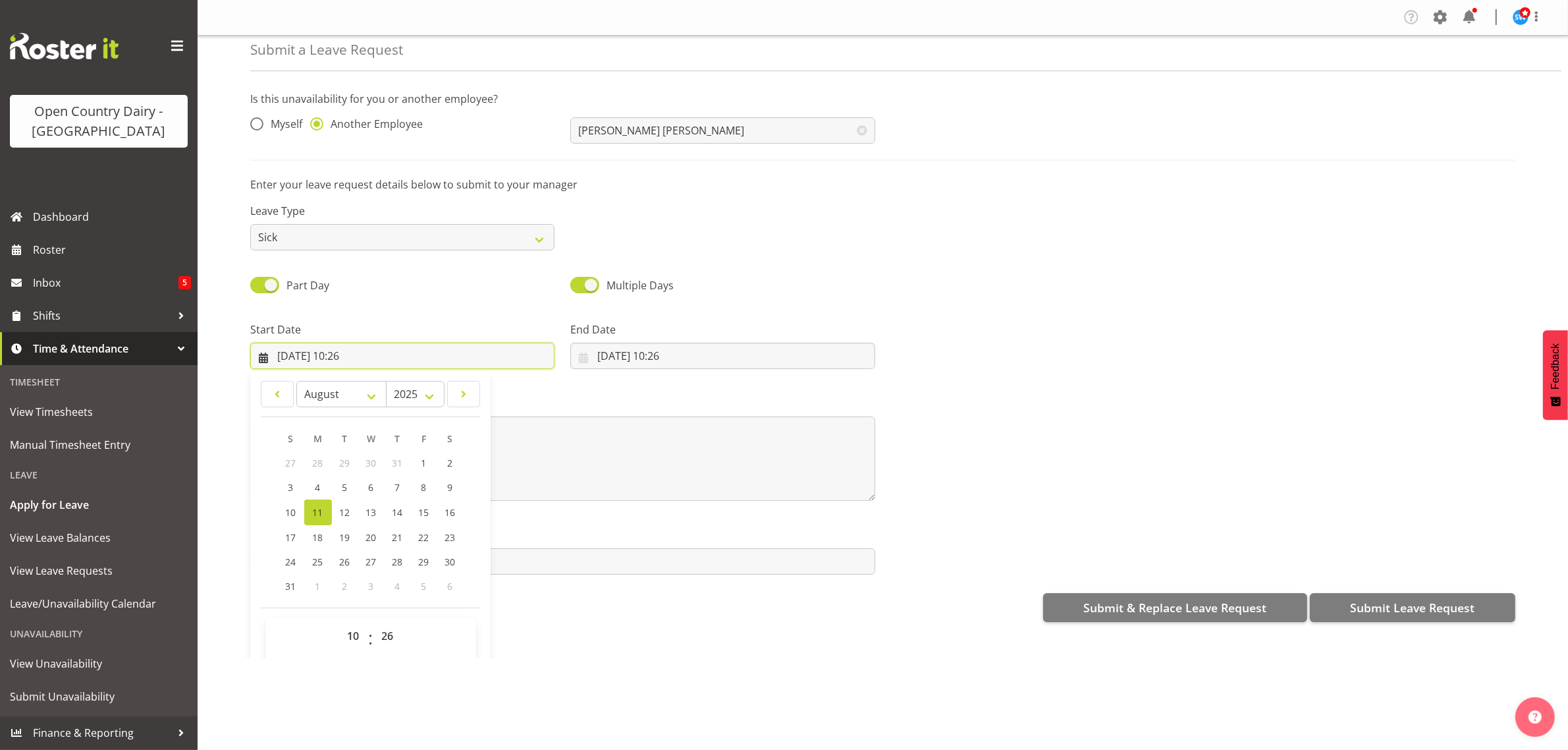
scroll to position [38, 0]
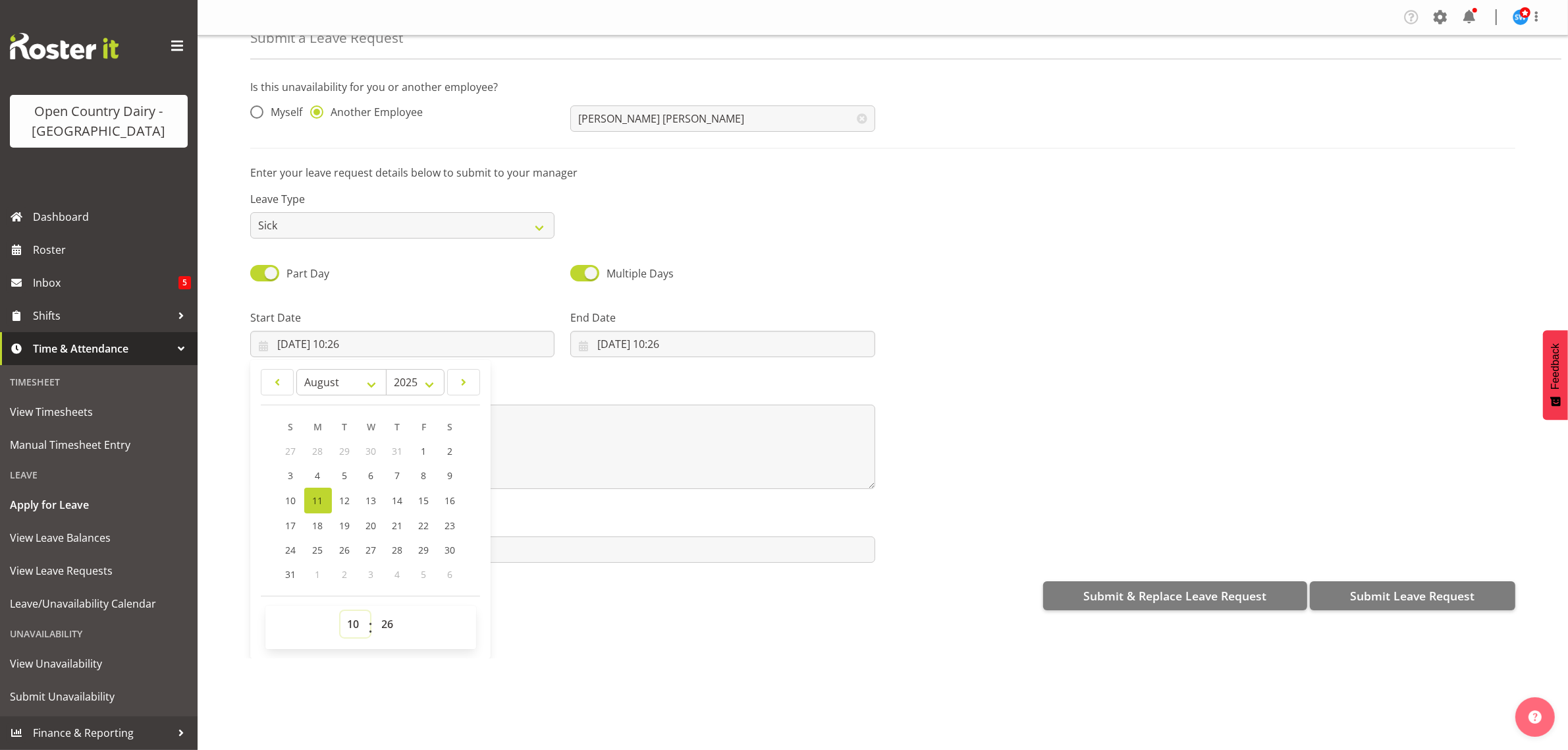
click at [354, 625] on select "00 01 02 03 04 05 06 07 08 09 10 11 12 13 14 15 16 17 18 19 20 21 22 23" at bounding box center [355, 623] width 30 height 26
select select "16"
click at [340, 611] on select "00 01 02 03 04 05 06 07 08 09 10 11 12 13 14 15 16 17 18 19 20 21 22 23" at bounding box center [355, 623] width 30 height 26
type input "11/08/2025, 16:26"
click at [384, 623] on select "00 01 02 03 04 05 06 07 08 09 10 11 12 13 14 15 16 17 18 19 20 21 22 23 24 25 2…" at bounding box center [390, 623] width 30 height 26
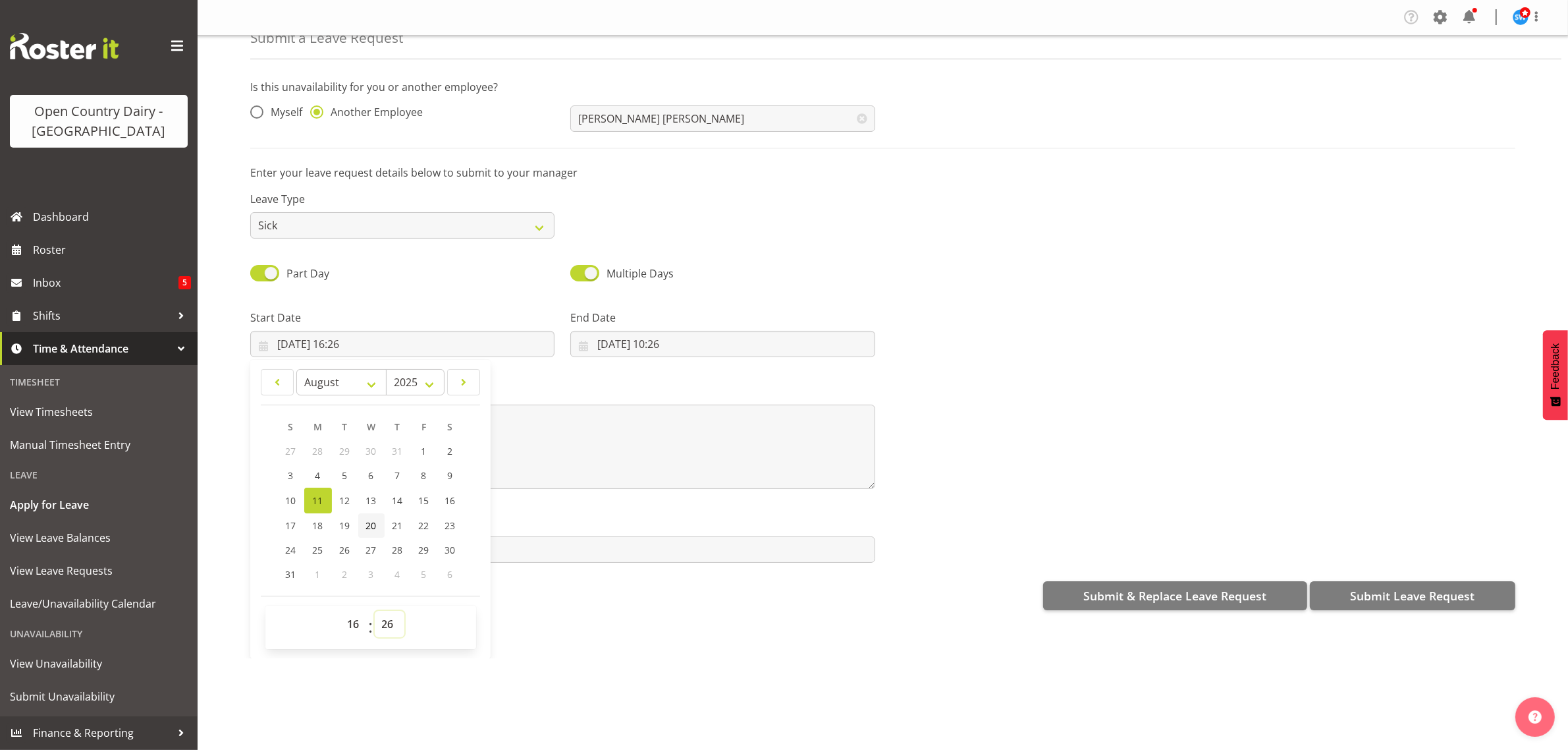
select select "45"
click at [375, 611] on select "00 01 02 03 04 05 06 07 08 09 10 11 12 13 14 15 16 17 18 19 20 21 22 23 24 25 2…" at bounding box center [390, 623] width 30 height 26
type input "[DATE] 16:45"
click at [665, 346] on input "11/08/2025, 10:26" at bounding box center [722, 344] width 304 height 26
click at [662, 491] on link "12" at bounding box center [665, 500] width 26 height 26
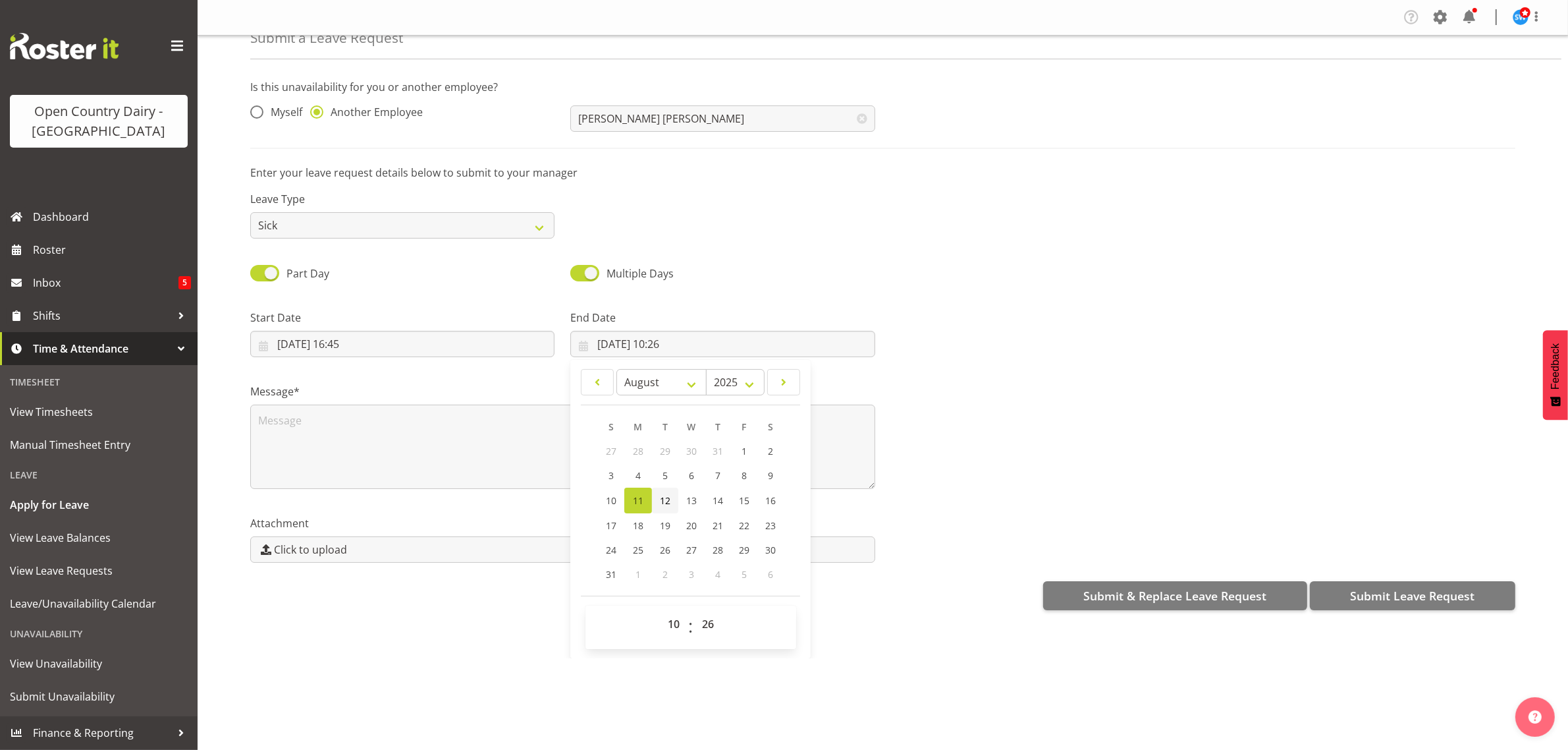
type input "12/08/2025, 10:26"
click at [672, 620] on select "00 01 02 03 04 05 06 07 08 09 10 11 12 13 14 15 16 17 18 19 20 21 22 23" at bounding box center [675, 623] width 30 height 26
select select "4"
click at [660, 611] on select "00 01 02 03 04 05 06 07 08 09 10 11 12 13 14 15 16 17 18 19 20 21 22 23" at bounding box center [675, 623] width 30 height 26
type input "12/08/2025, 04:26"
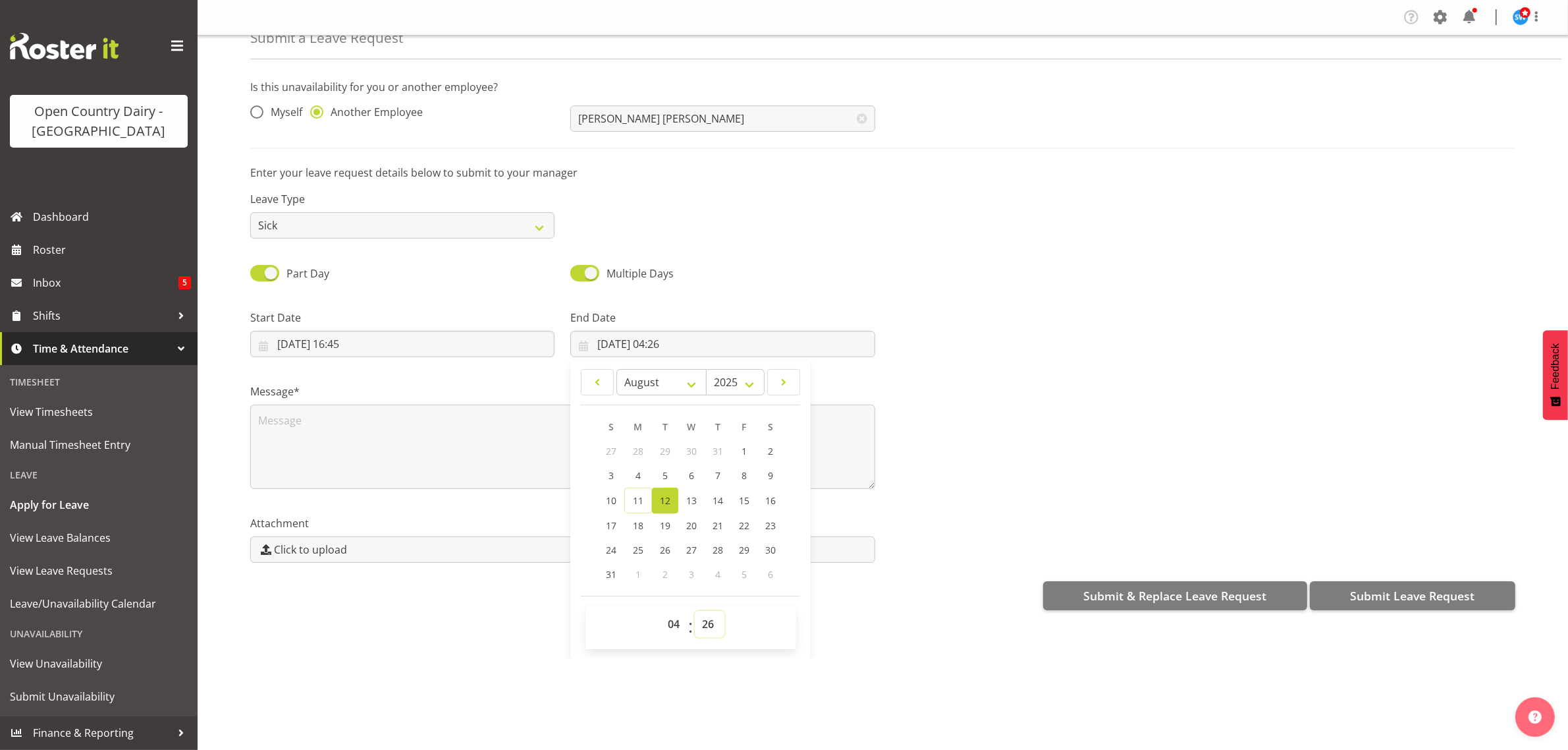
drag, startPoint x: 706, startPoint y: 620, endPoint x: 690, endPoint y: 576, distance: 46.8
click at [703, 620] on select "00 01 02 03 04 05 06 07 08 09 10 11 12 13 14 15 16 17 18 19 20 21 22 23 24 25 2…" at bounding box center [709, 623] width 30 height 26
select select "0"
click at [694, 611] on select "00 01 02 03 04 05 06 07 08 09 10 11 12 13 14 15 16 17 18 19 20 21 22 23 24 25 2…" at bounding box center [709, 623] width 30 height 26
type input "[DATE] 04:00"
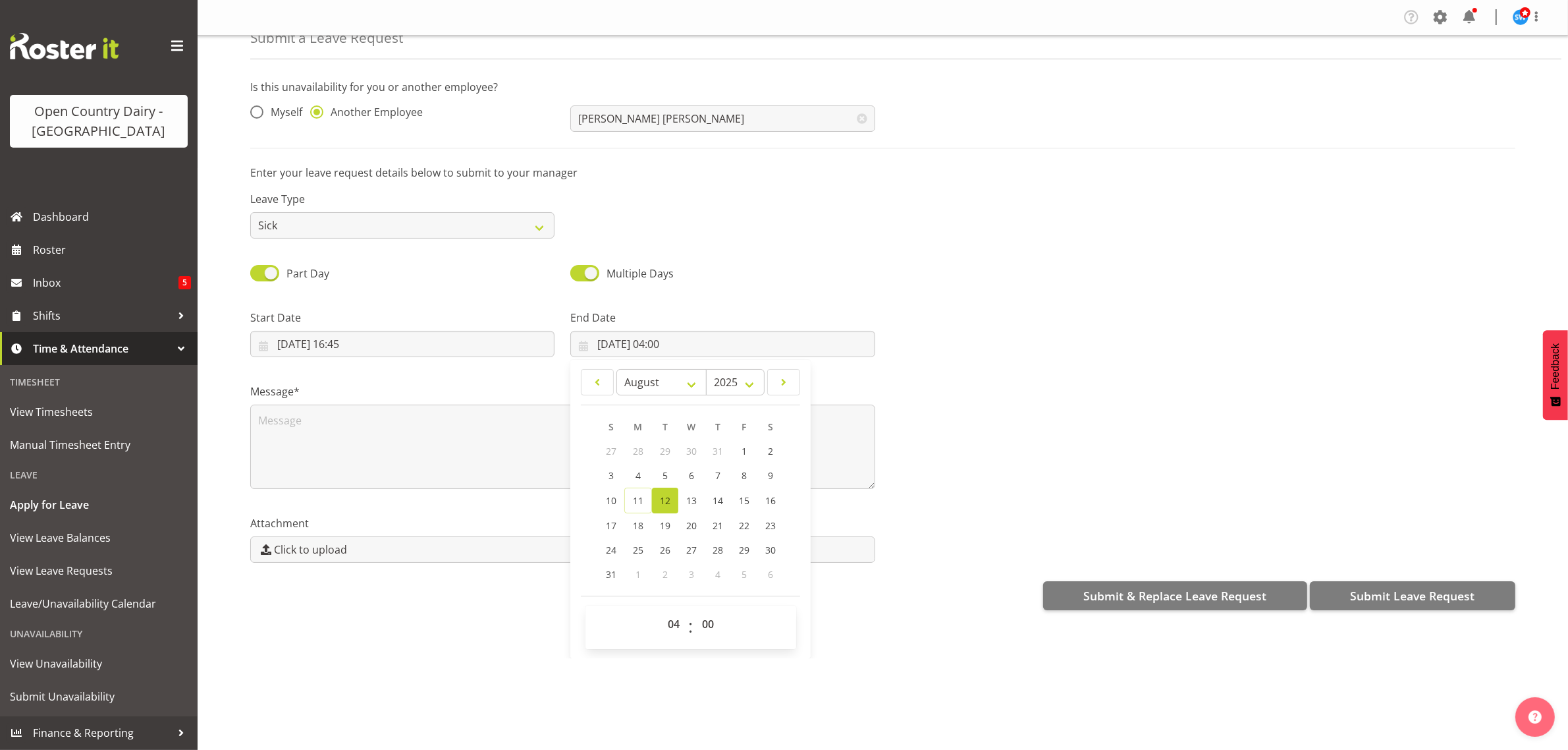
click at [443, 629] on div "Submit a Leave Request Is this unavailability for you or another employee? Myse…" at bounding box center [883, 347] width 1370 height 622
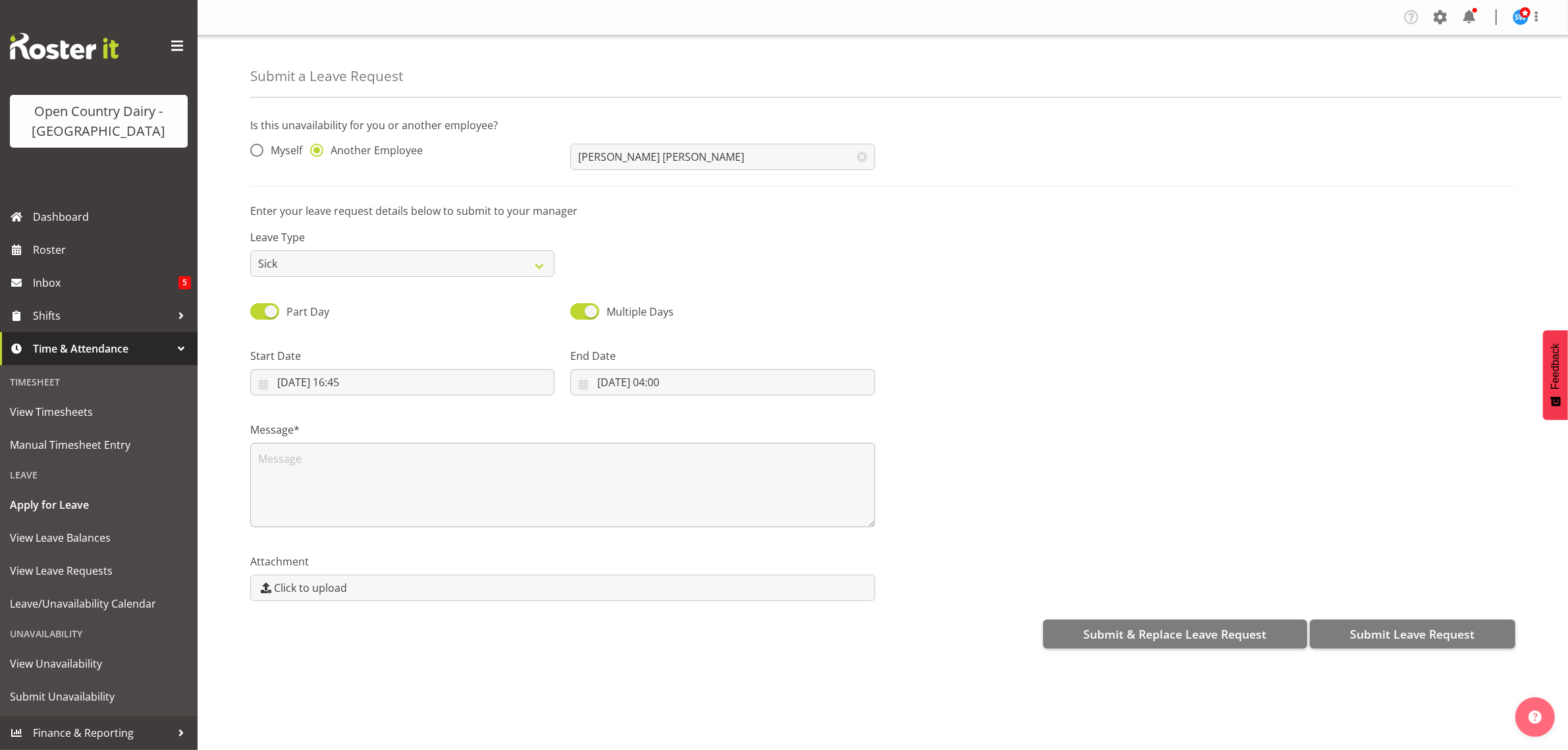
scroll to position [0, 0]
click at [340, 455] on textarea at bounding box center [563, 485] width 625 height 84
type textarea "Called that was still sick"
click at [1422, 634] on span "Submit Leave Request" at bounding box center [1412, 634] width 125 height 17
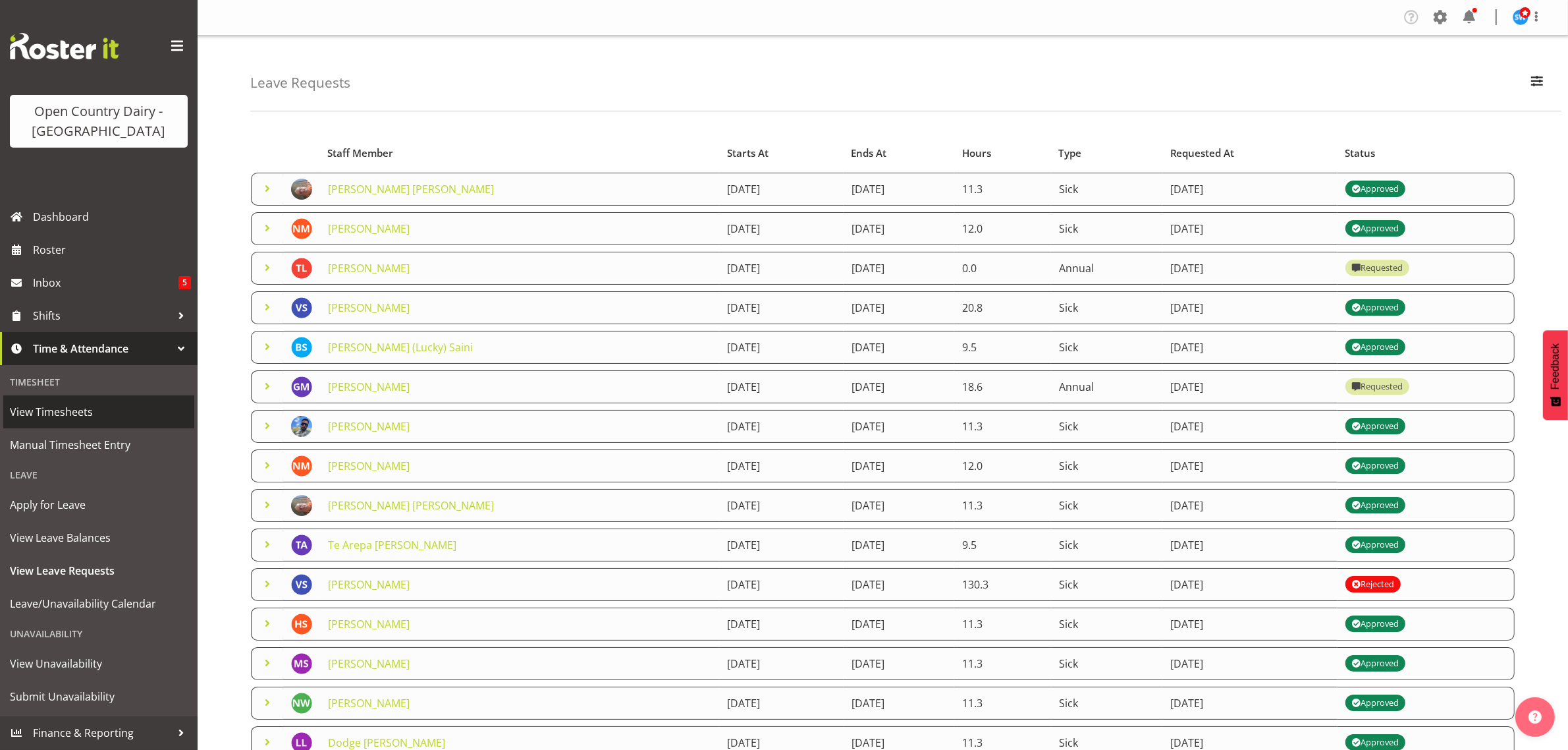
click at [44, 414] on span "View Timesheets" at bounding box center [98, 412] width 178 height 20
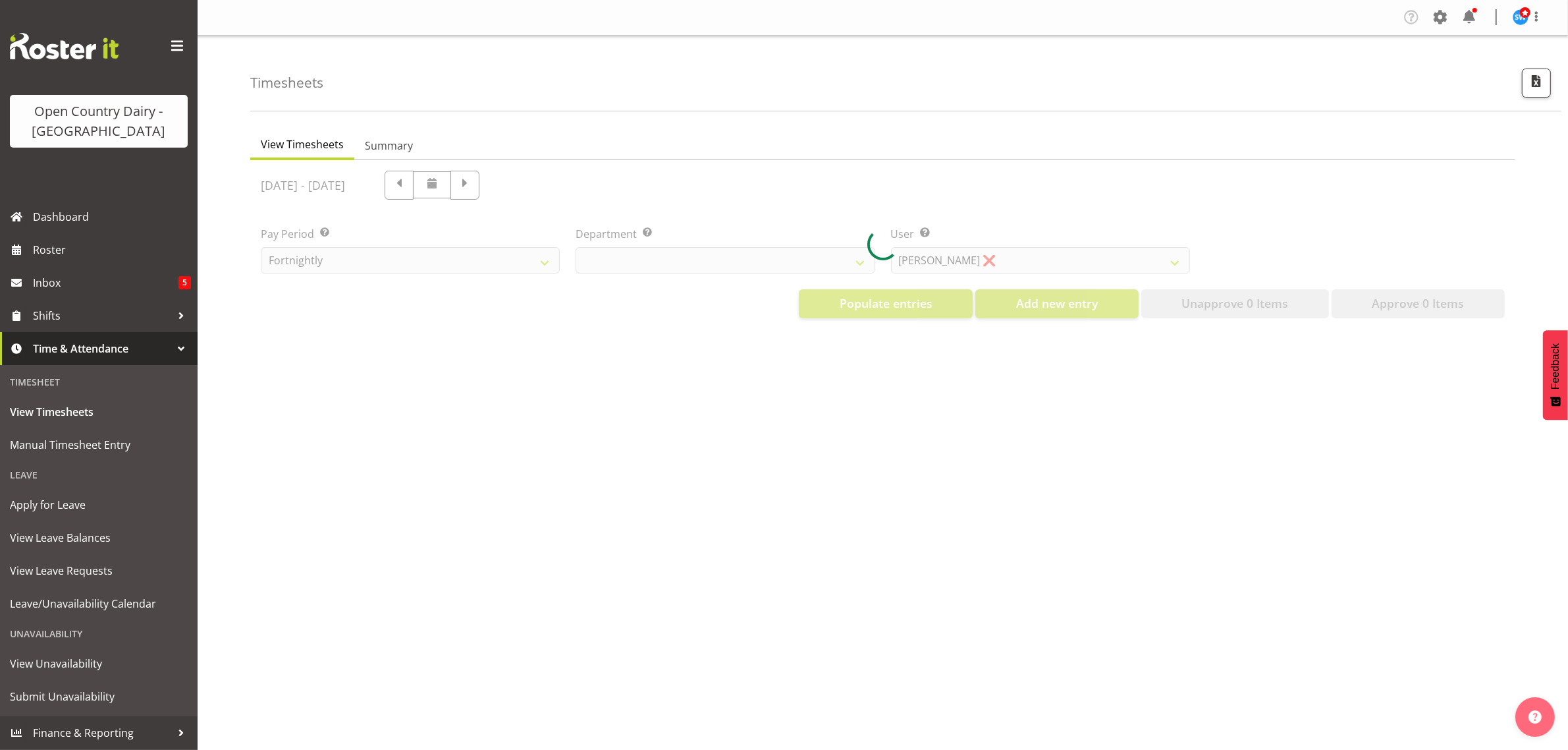
select select "733"
select select "7414"
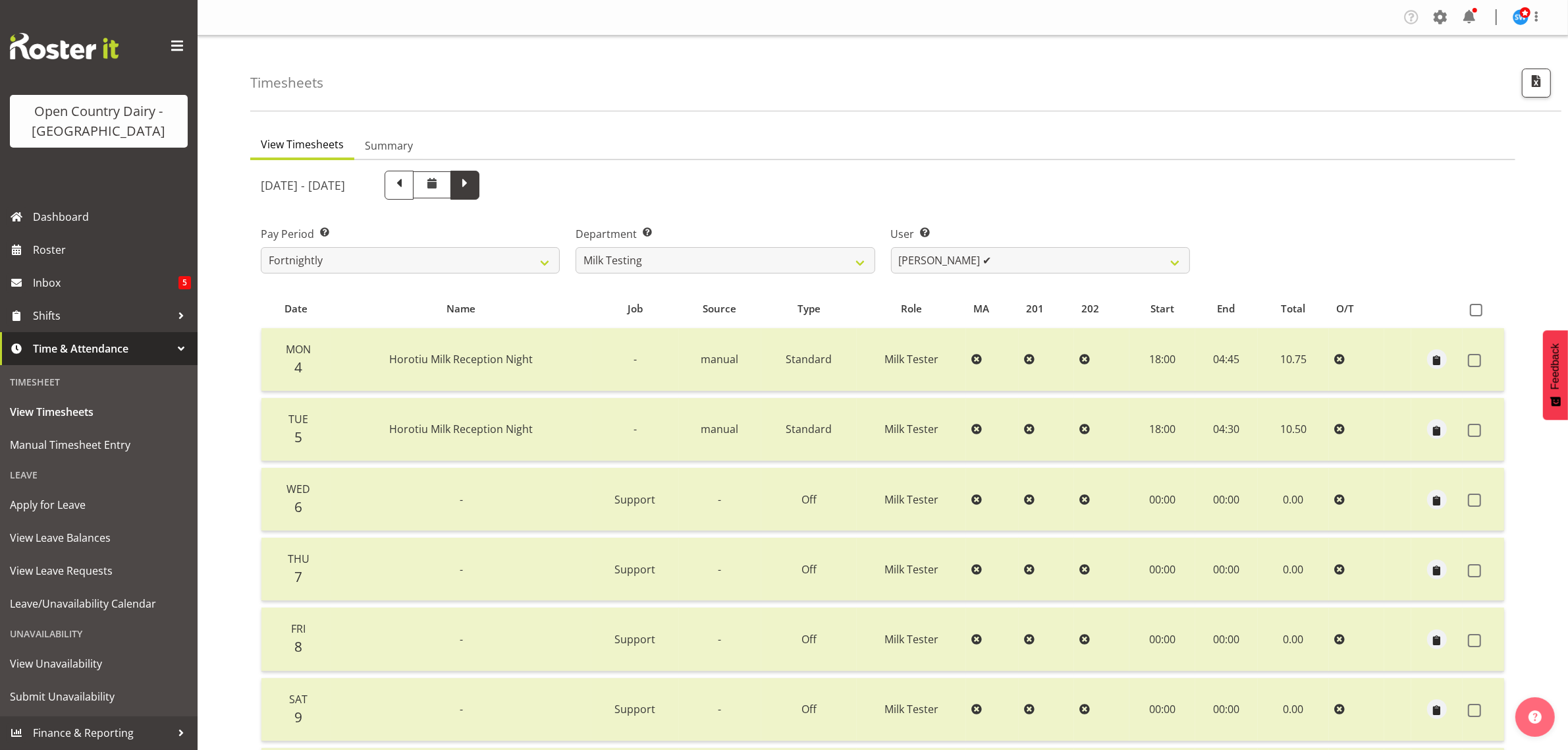
click at [473, 183] on span at bounding box center [465, 184] width 17 height 17
select select
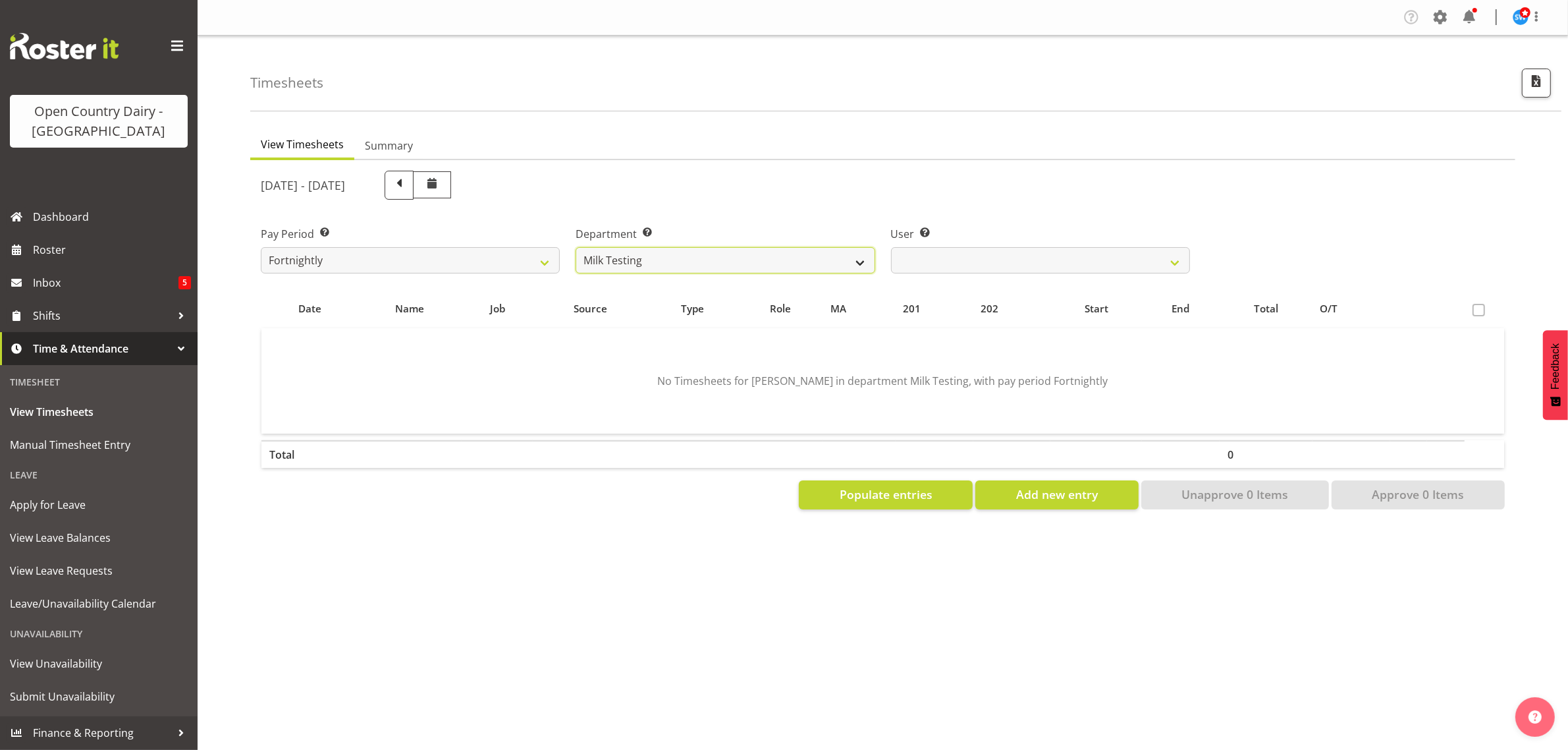
click at [759, 264] on select "701 702 703 704 705 706 707 708 709 710 711 712 713 714 715 716 717 718 719 720" at bounding box center [725, 259] width 299 height 26
drag, startPoint x: 716, startPoint y: 248, endPoint x: 706, endPoint y: 254, distance: 11.7
click at [716, 248] on select "701 702 703 704 705 706 707 708 709 710 711 712 713 714 715 716 717 718 719 720" at bounding box center [725, 259] width 299 height 26
select select "805"
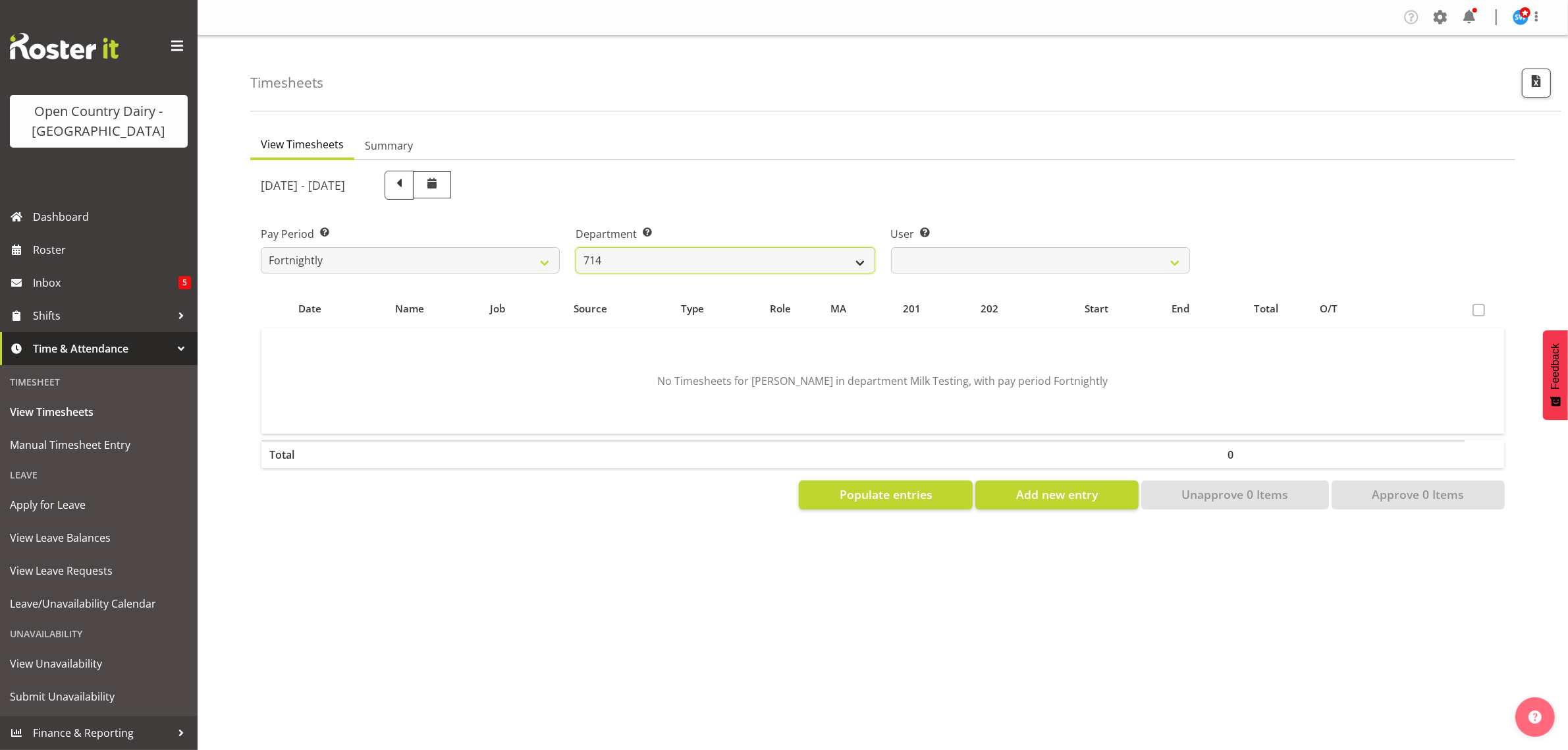
click at [575, 247] on select "701 702 703 704 705 706 707 708 709 710 711 712 713 714 715 716 717 718 719 720" at bounding box center [725, 259] width 299 height 26
click at [909, 491] on span "Populate entries" at bounding box center [886, 494] width 93 height 17
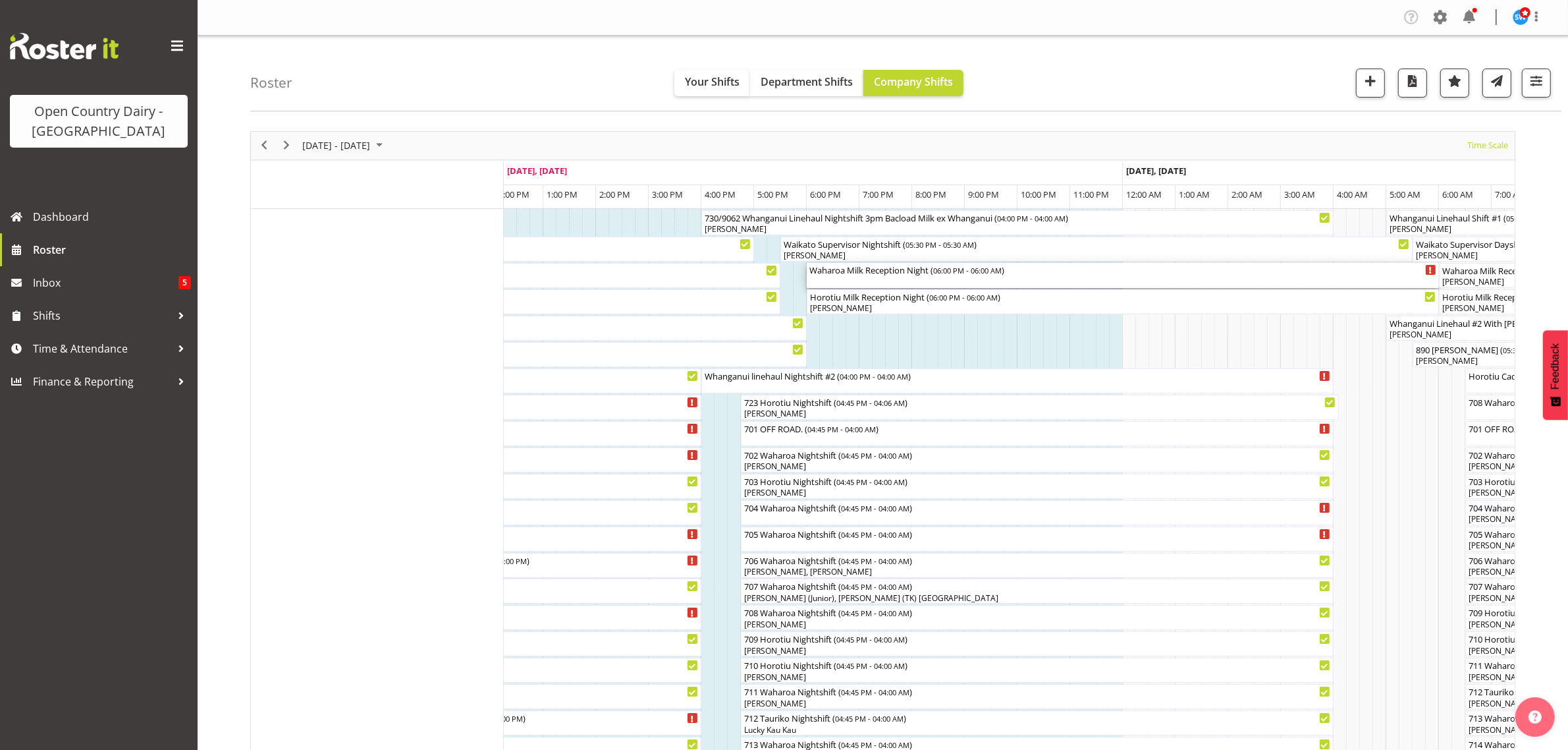
click at [887, 274] on div "Waharoa Milk Reception Night ( 06:00 PM - 06:00 AM )" at bounding box center [1122, 269] width 627 height 13
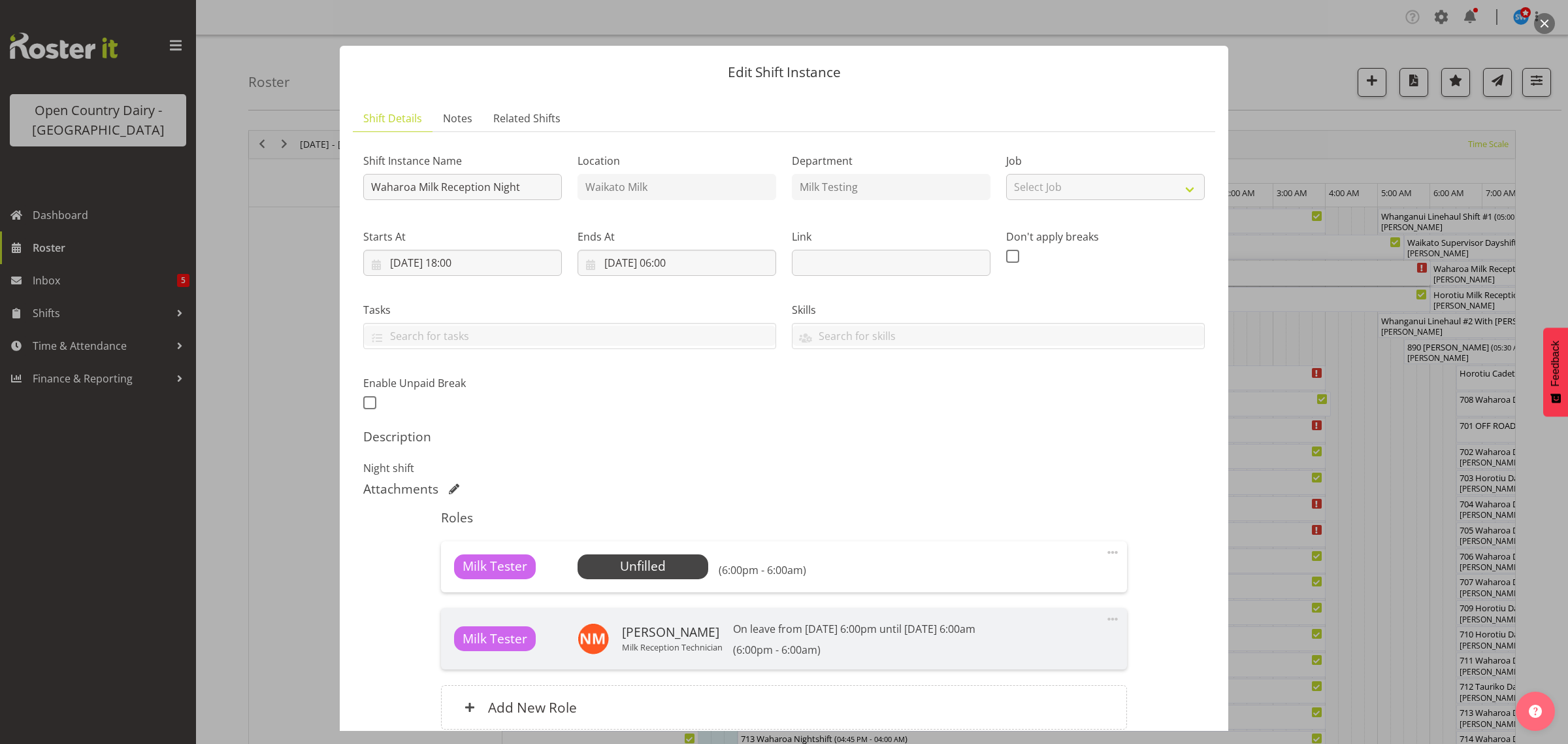
click at [644, 582] on div "Milk Tester Unfilled Select Employee (6:00pm - 6:00am) Edit Cover Role Delete" at bounding box center [783, 566] width 686 height 51
click at [649, 563] on span "Select Employee" at bounding box center [643, 566] width 97 height 19
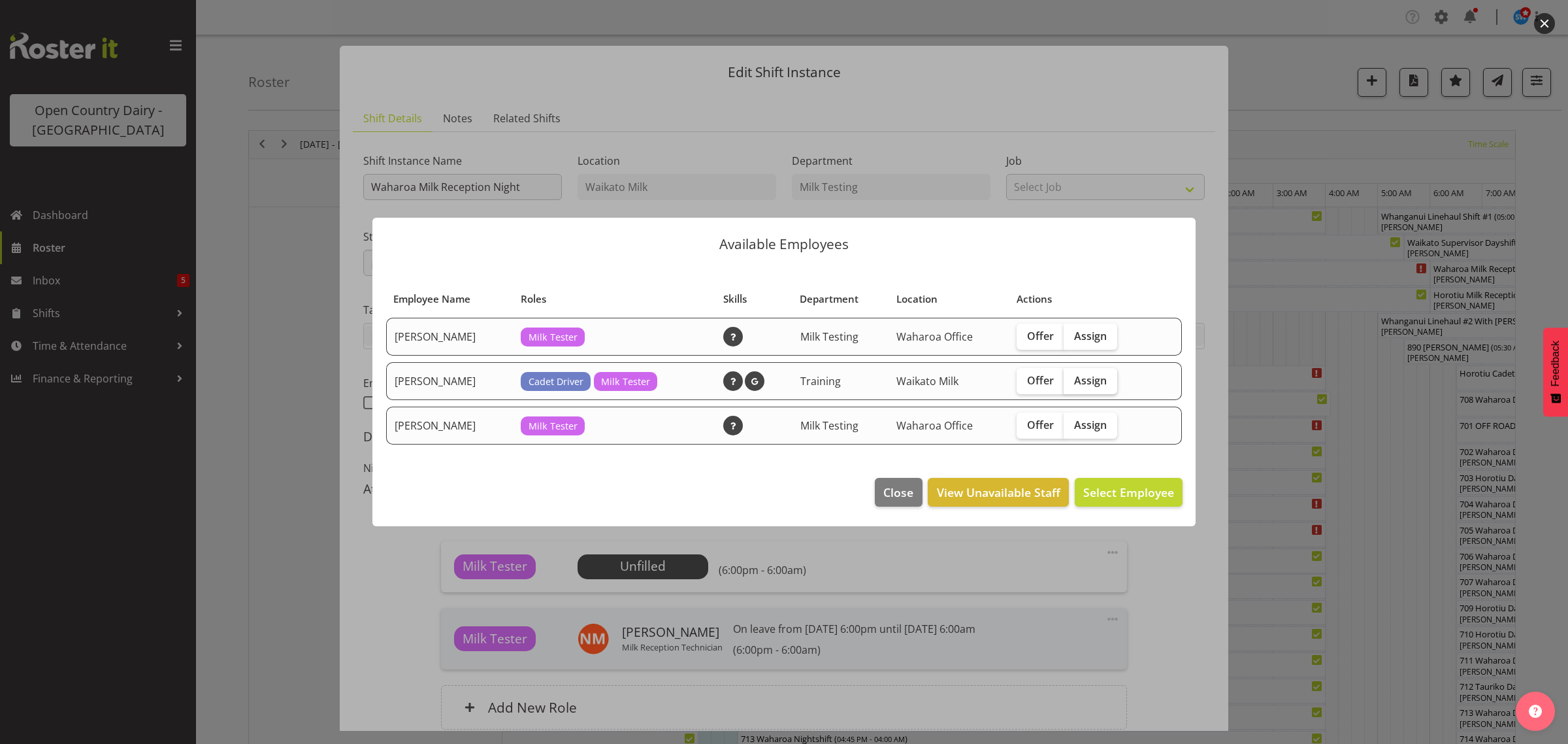
click at [1084, 380] on span "Assign" at bounding box center [1091, 380] width 32 height 13
click at [1072, 380] on input "Assign" at bounding box center [1068, 380] width 8 height 8
checkbox input "true"
click at [1142, 505] on button "Assign [PERSON_NAME]" at bounding box center [1108, 492] width 149 height 29
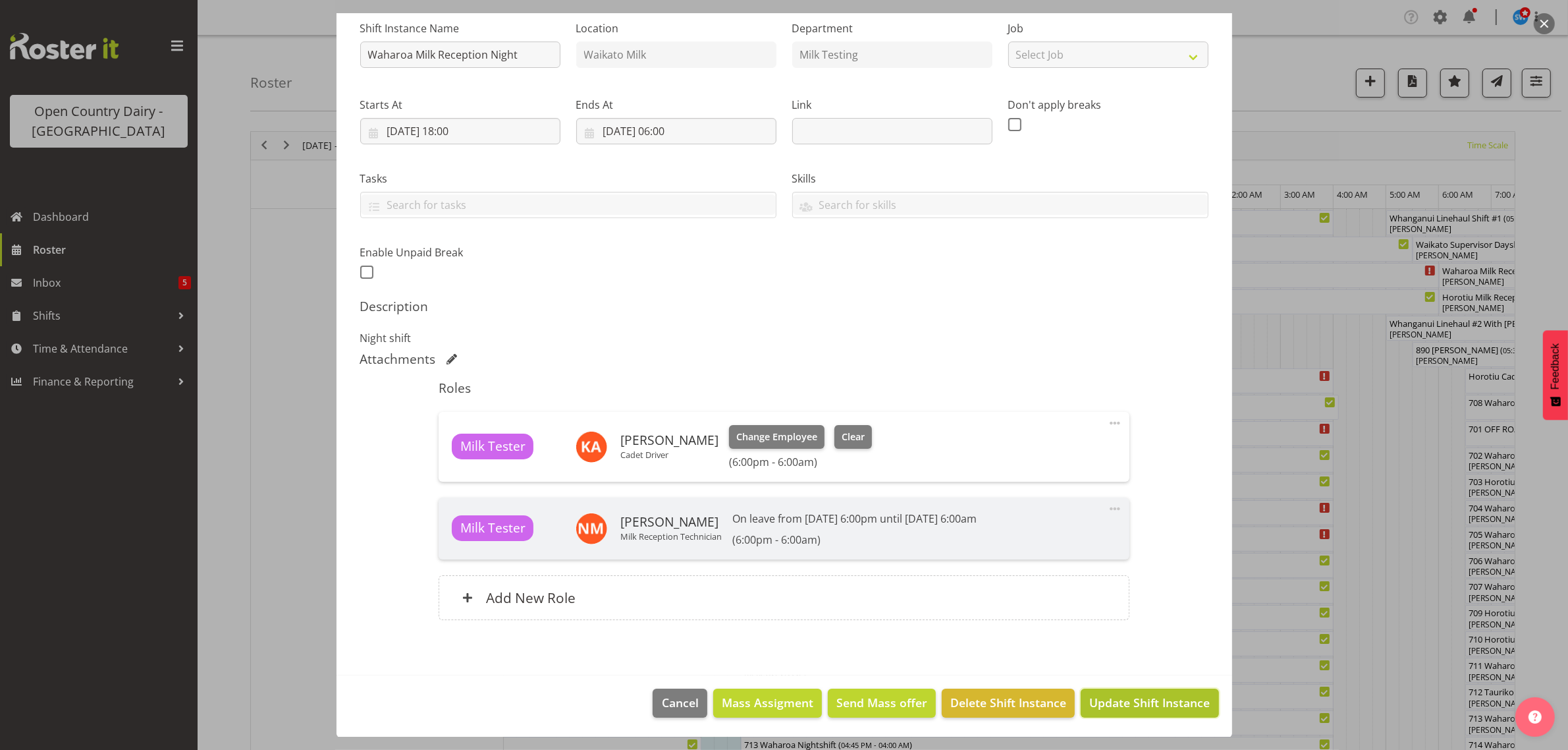
click at [1123, 694] on span "Update Shift Instance" at bounding box center [1149, 703] width 120 height 17
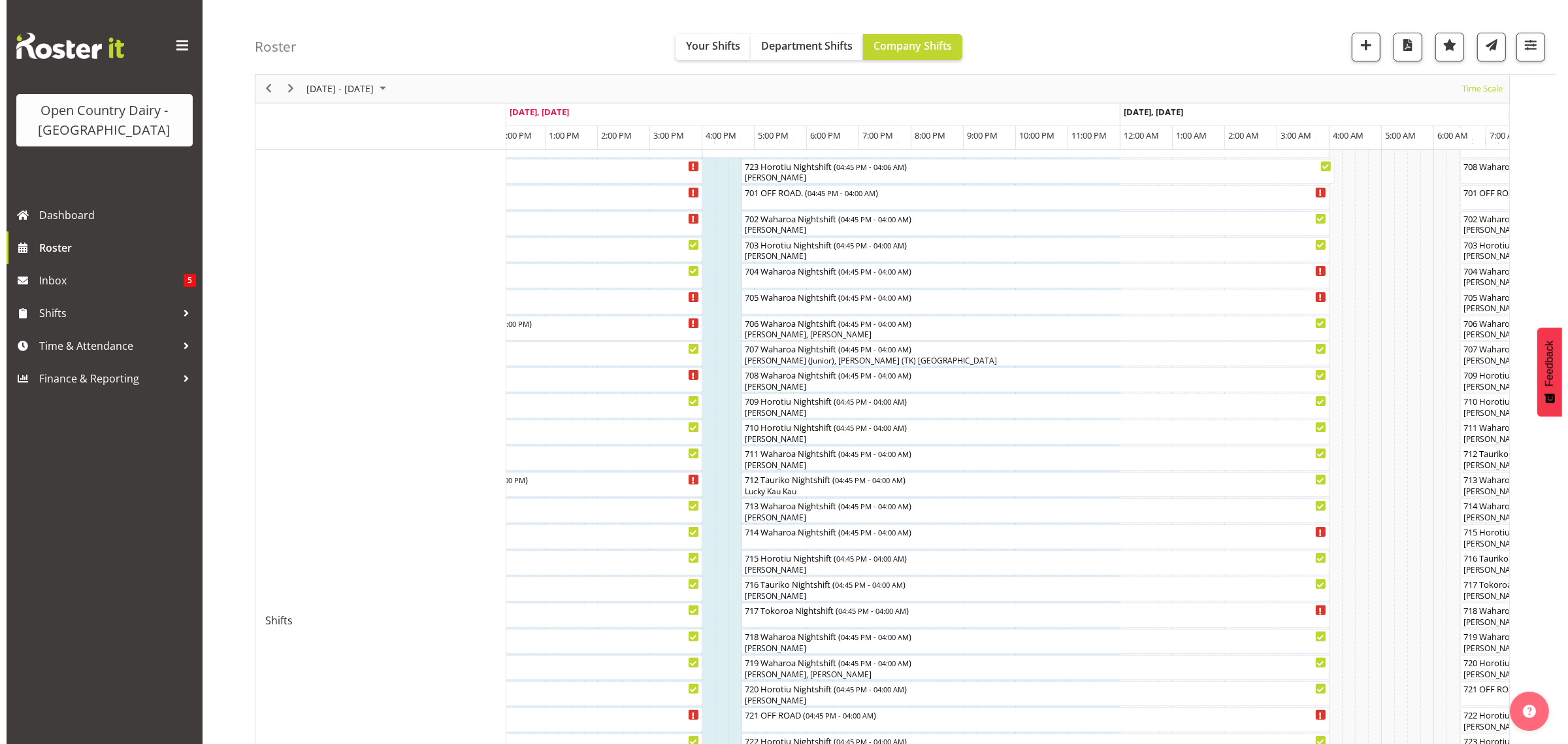
scroll to position [245, 0]
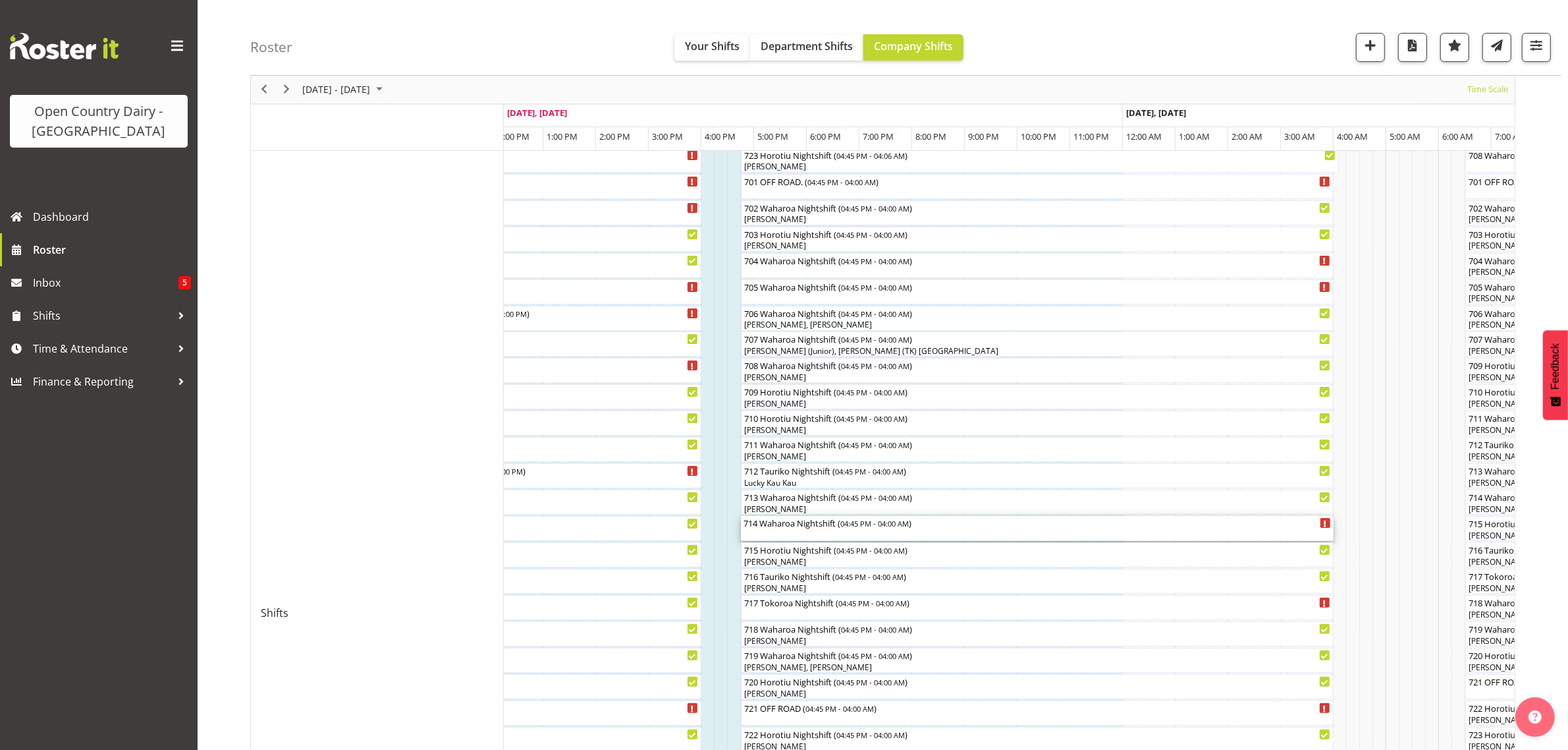
click at [806, 532] on div "714 Waharoa Nightshift ( 04:45 PM - 04:00 AM )" at bounding box center [1037, 528] width 587 height 25
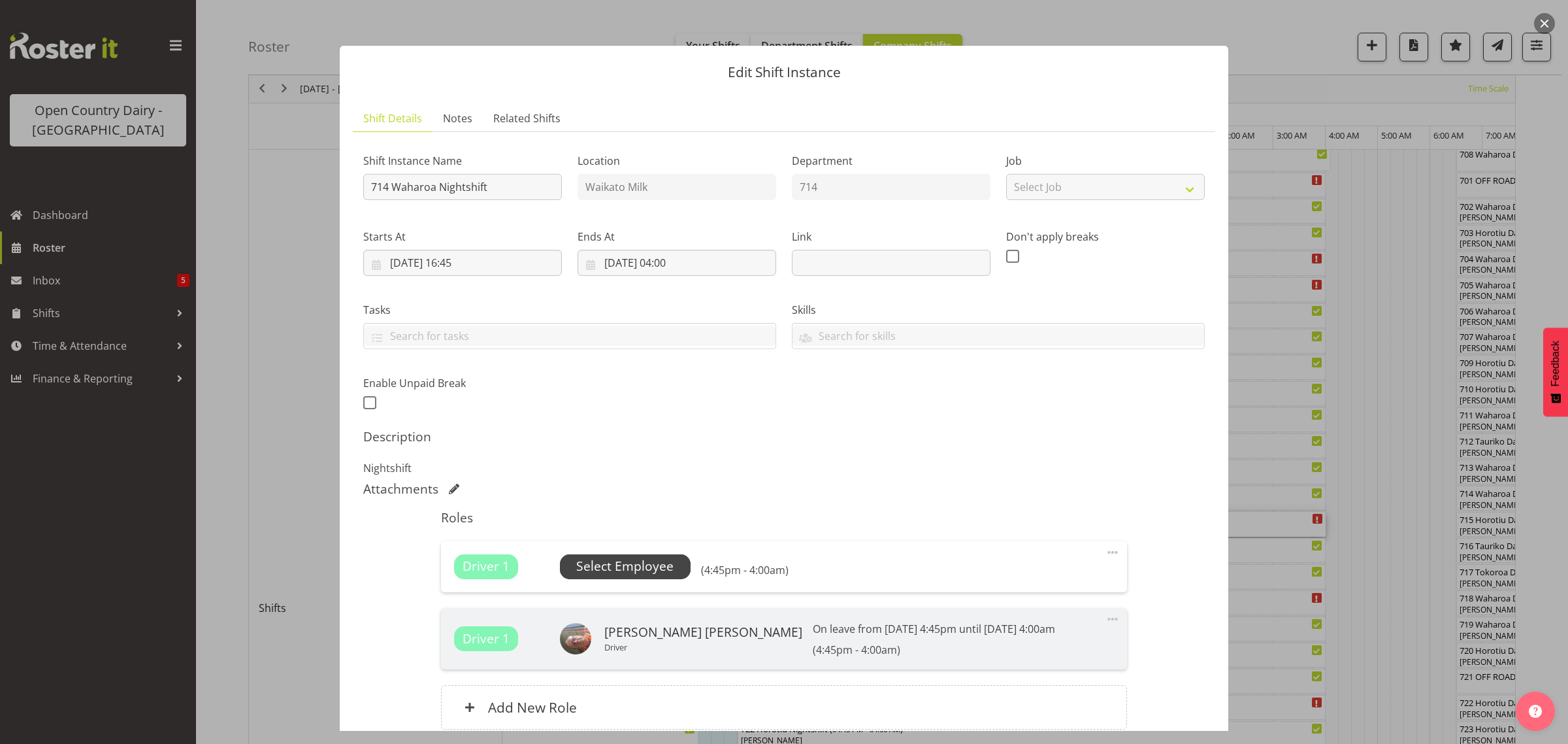
click at [662, 569] on span "Select Employee" at bounding box center [625, 566] width 97 height 19
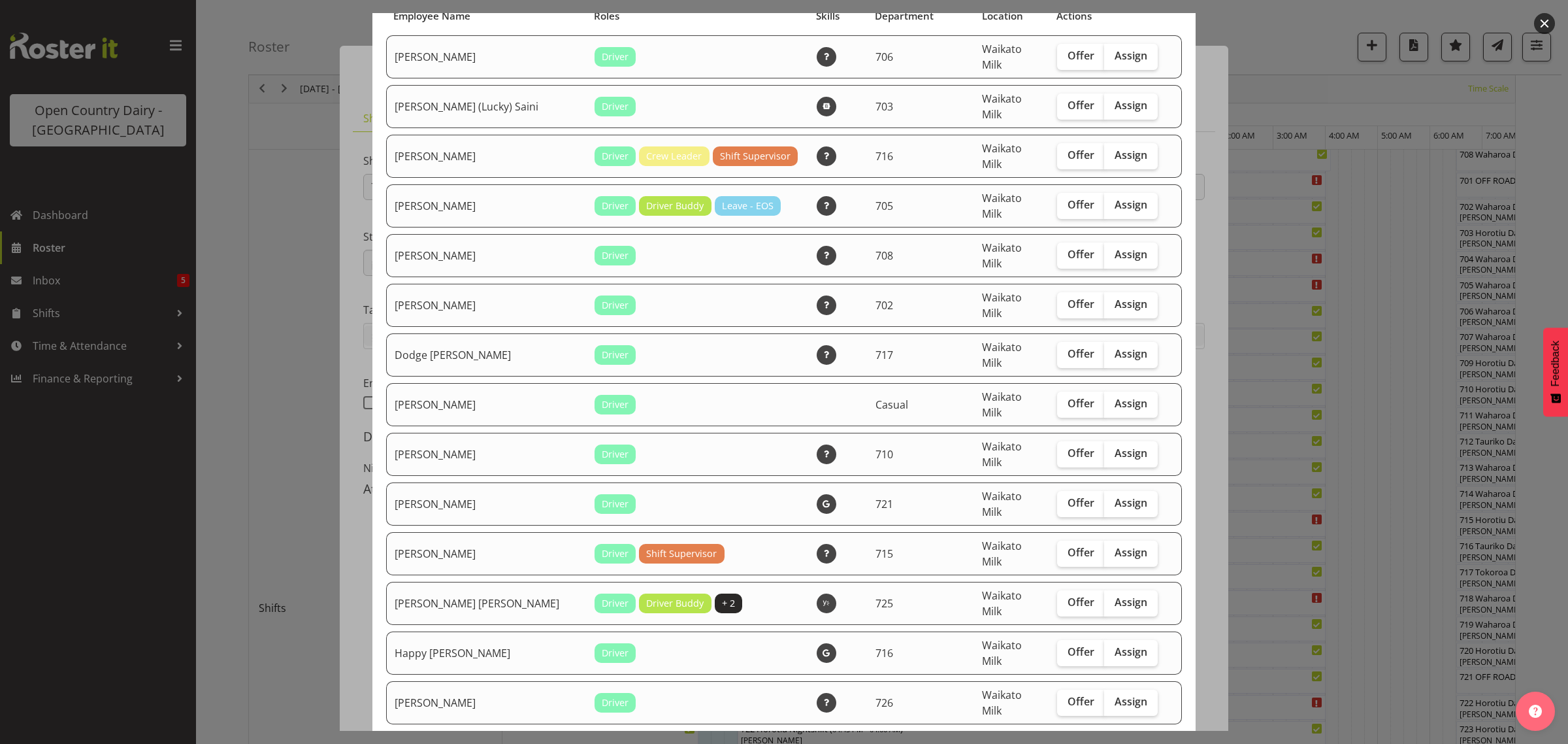
scroll to position [163, 0]
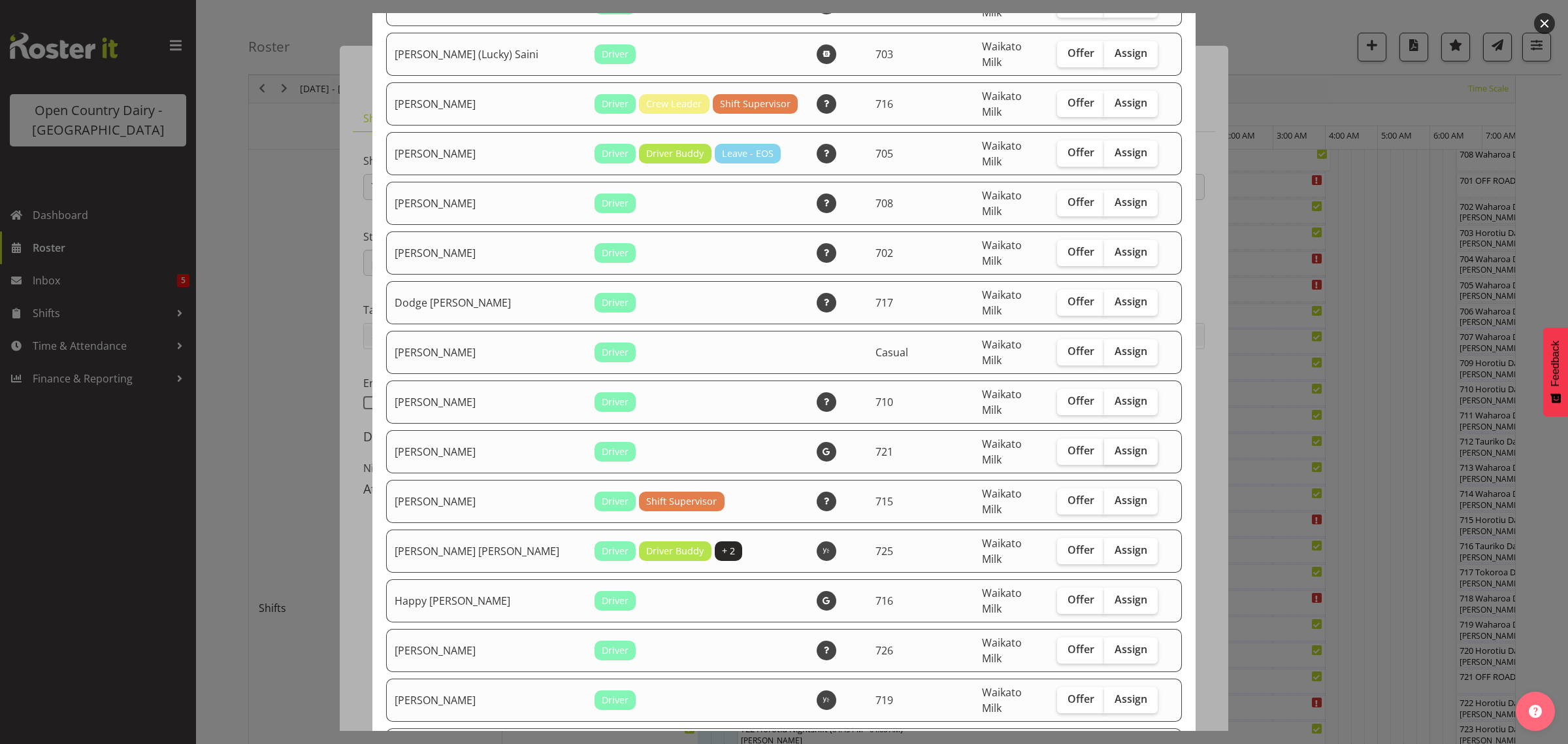
click at [1105, 439] on label "Assign" at bounding box center [1131, 451] width 53 height 26
click at [1105, 447] on input "Assign" at bounding box center [1109, 451] width 8 height 8
checkbox input "true"
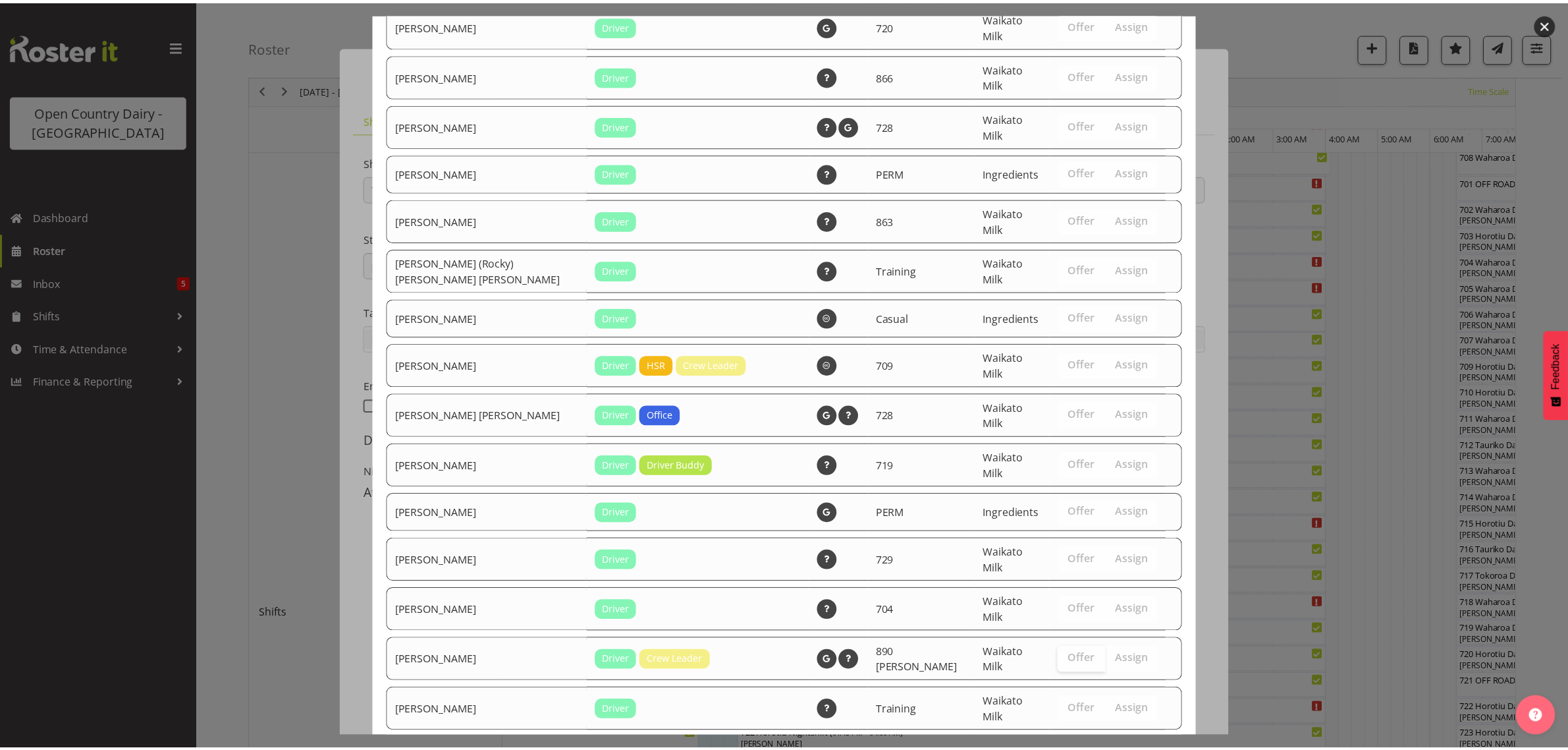
scroll to position [1155, 0]
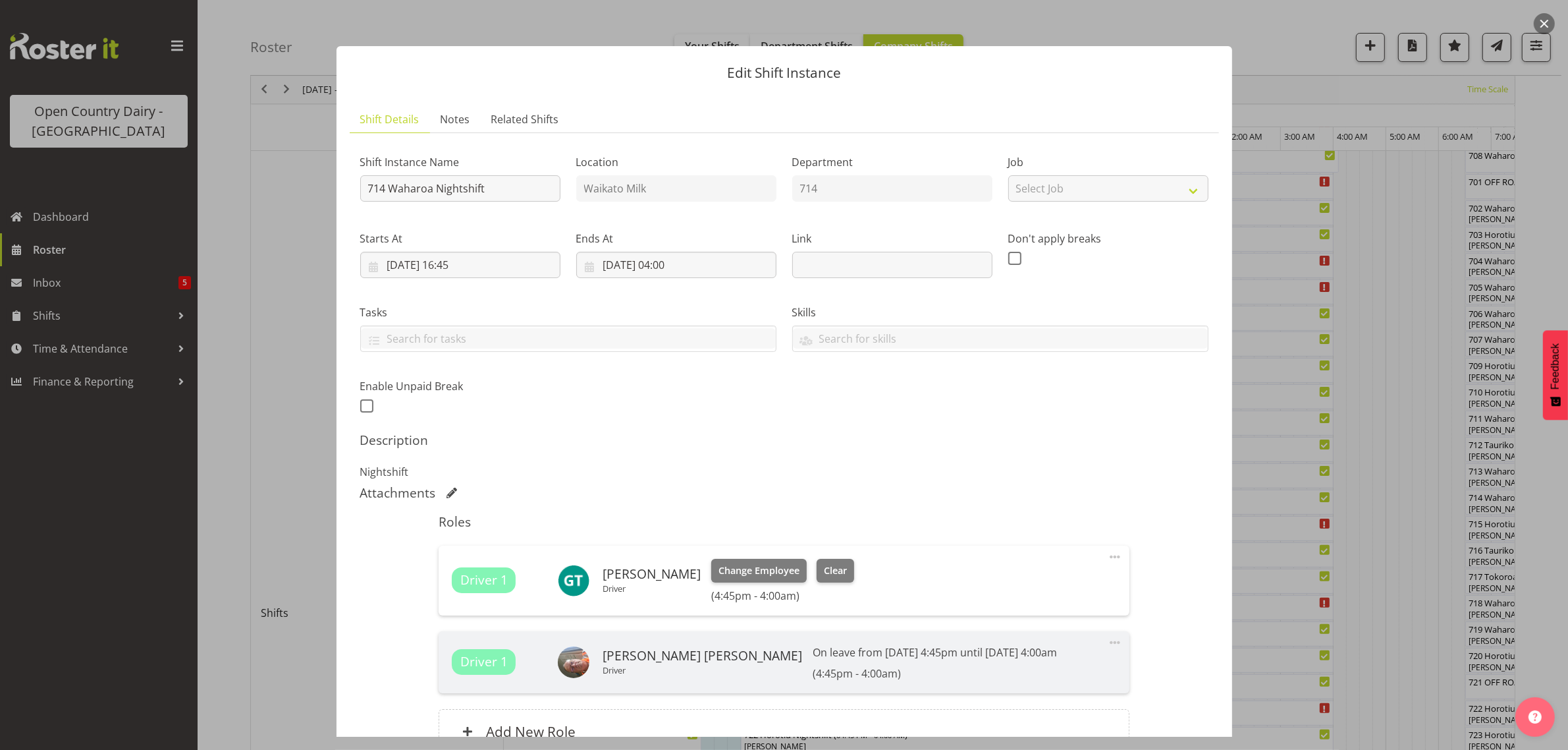
scroll to position [134, 0]
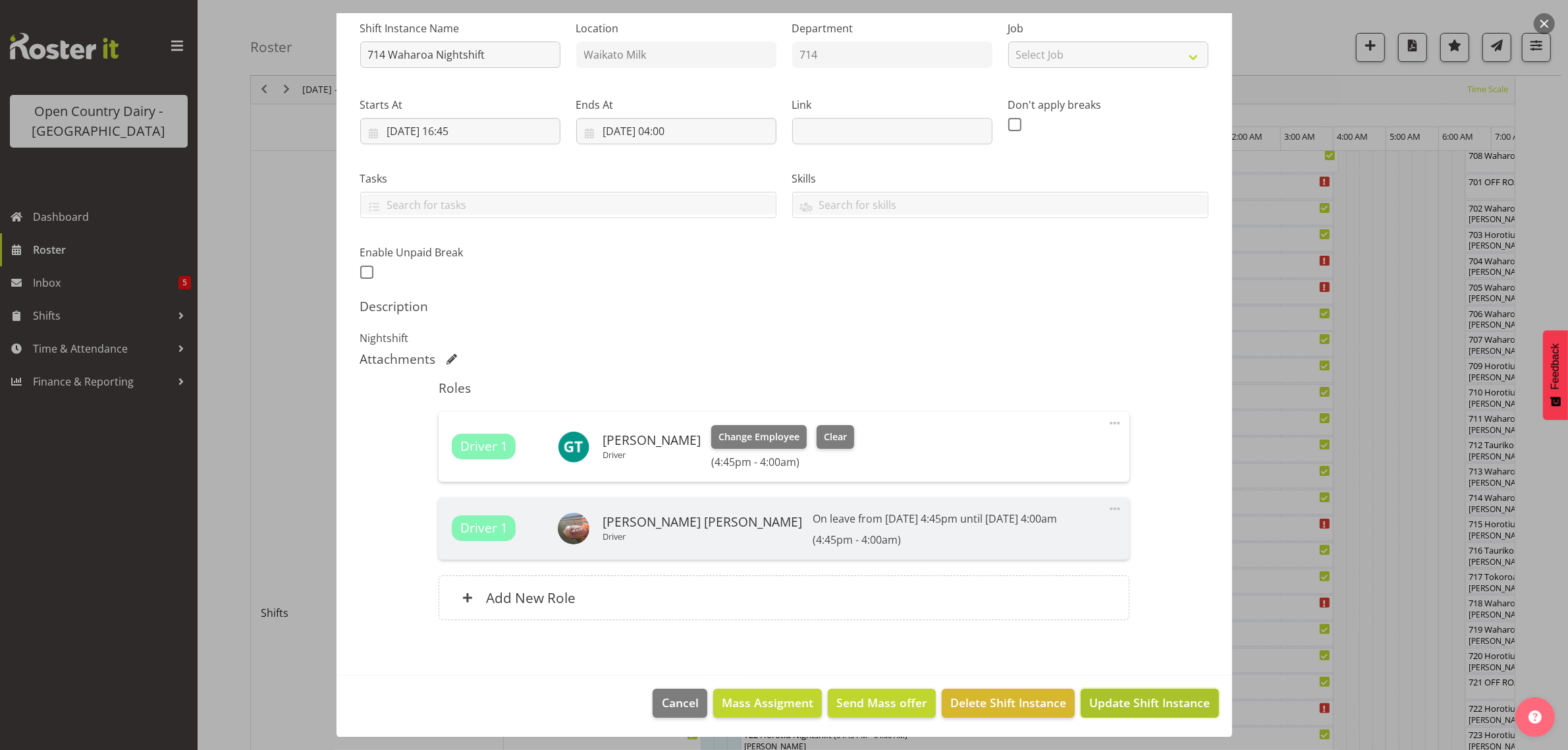
click at [1105, 703] on span "Update Shift Instance" at bounding box center [1149, 703] width 120 height 17
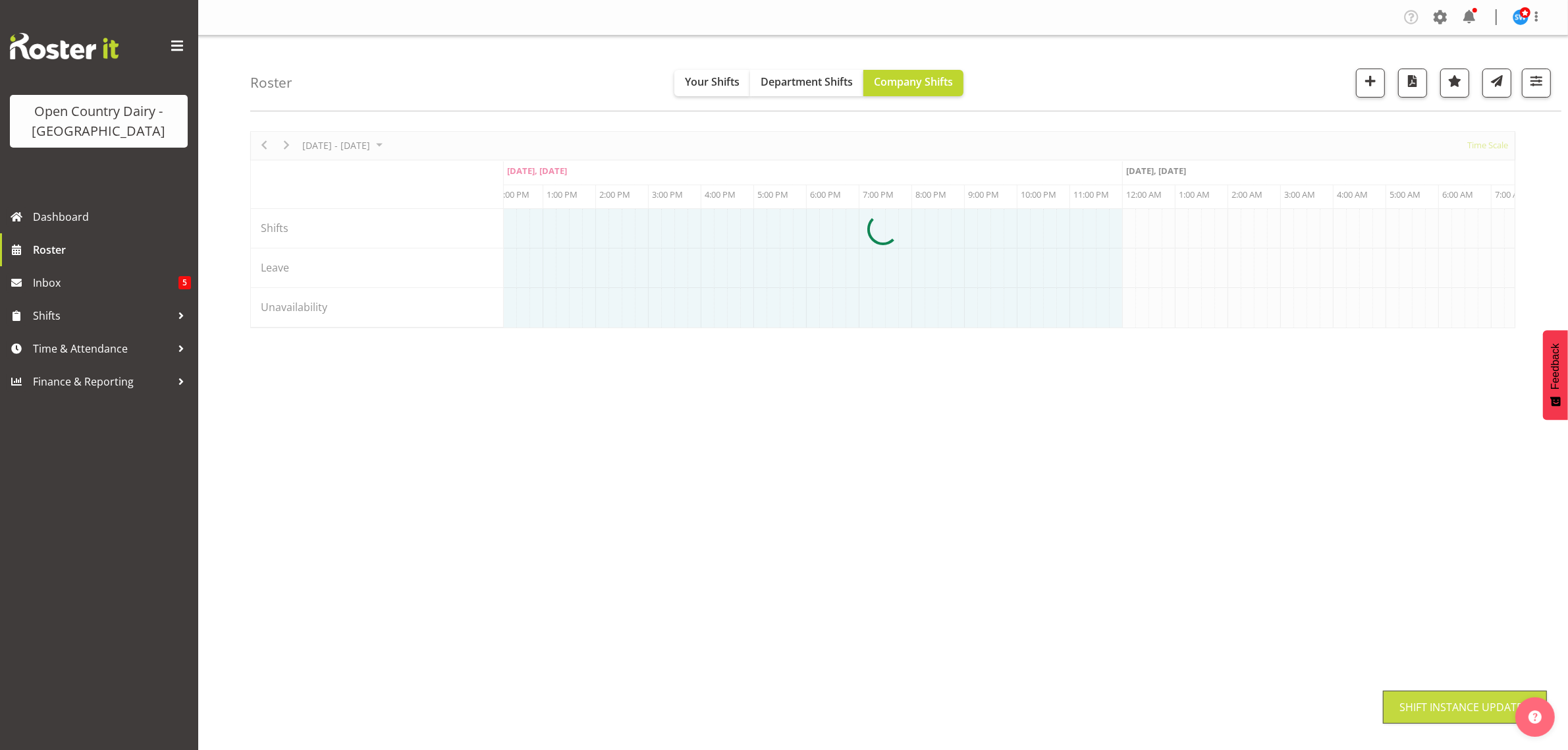
scroll to position [0, 0]
